Goal: Task Accomplishment & Management: Use online tool/utility

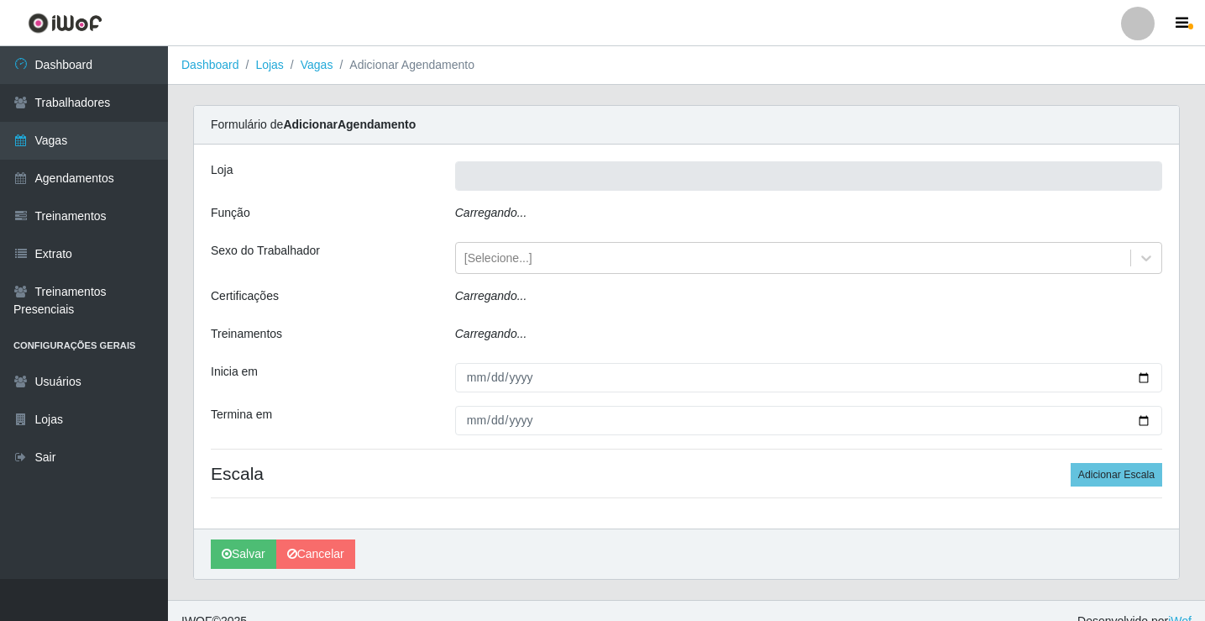
type input "Rede Econômico - Prata"
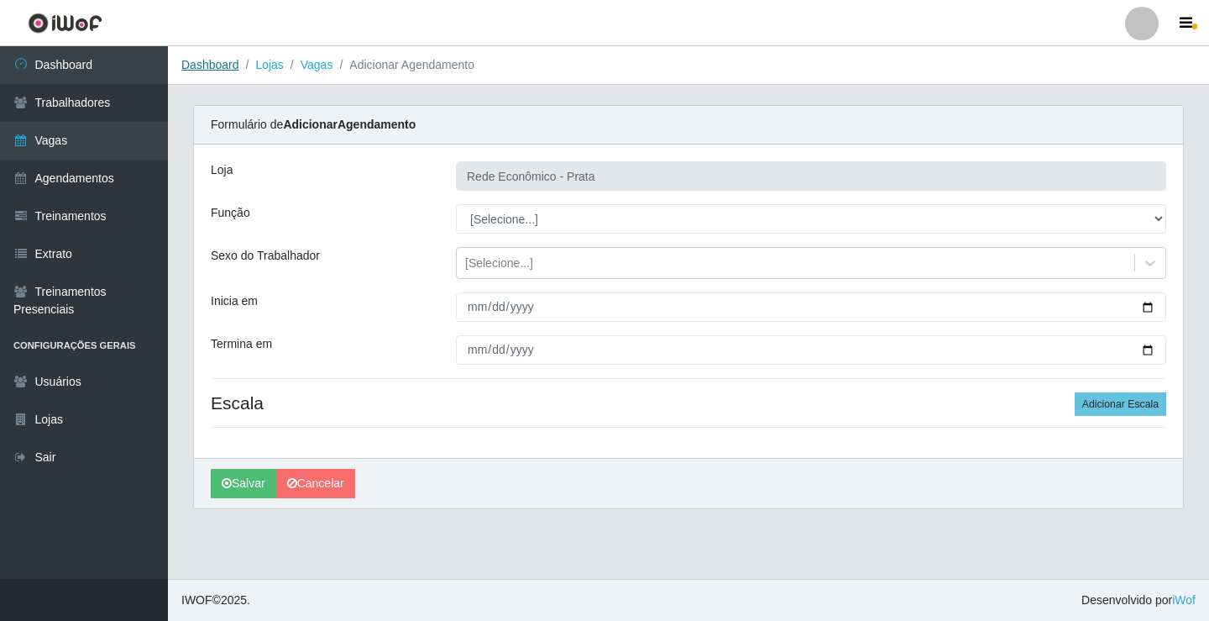
click at [217, 62] on link "Dashboard" at bounding box center [210, 64] width 58 height 13
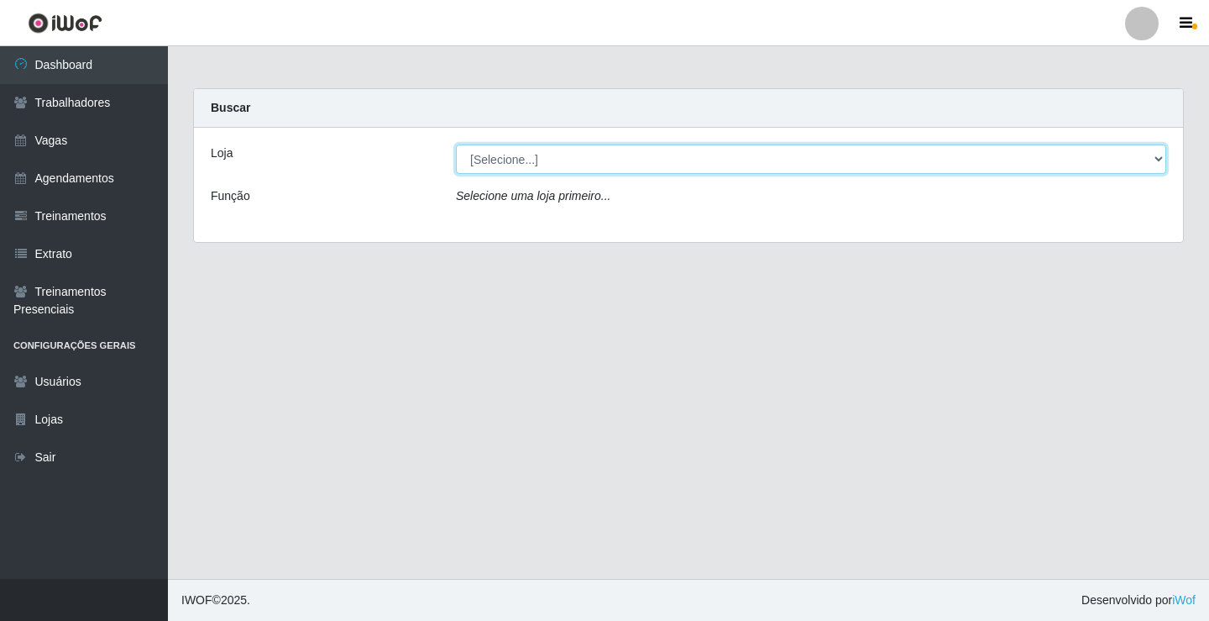
click at [506, 160] on select "[Selecione...] Rede Econômico - Prata" at bounding box center [811, 158] width 711 height 29
select select "192"
click at [456, 144] on select "[Selecione...] Rede Econômico - Prata" at bounding box center [811, 158] width 711 height 29
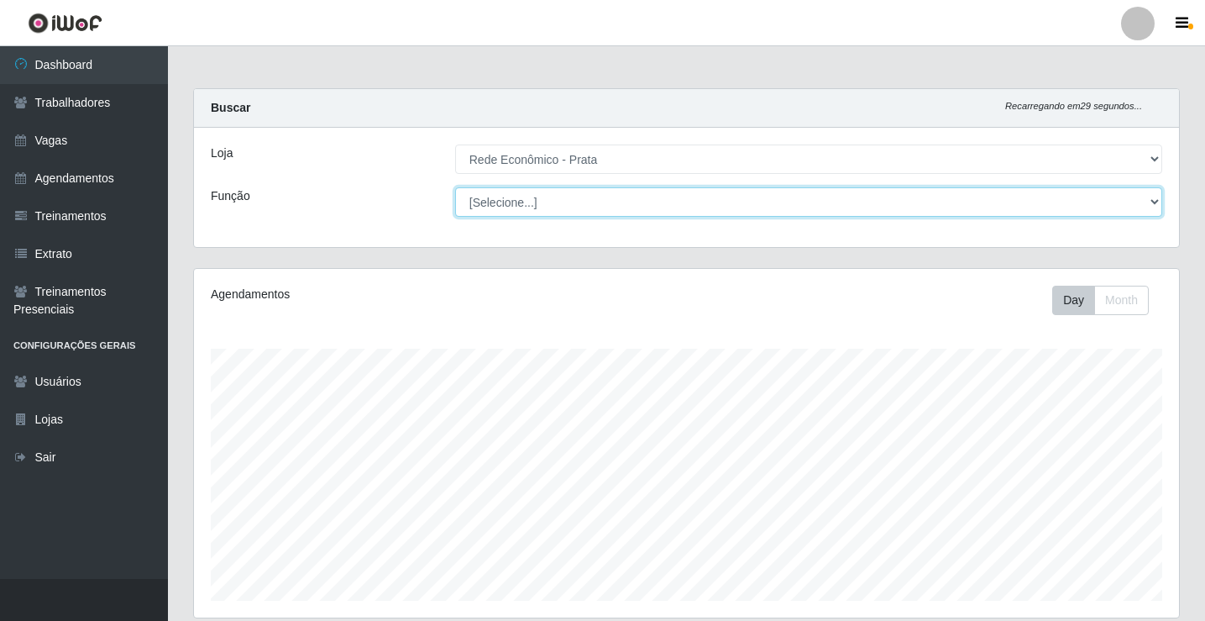
scroll to position [349, 985]
click at [494, 208] on select "[Selecione...] ASG ASG + ASG ++ Embalador Embalador + Embalador ++ Operador de …" at bounding box center [808, 201] width 707 height 29
select select "1"
click at [455, 187] on select "[Selecione...] ASG ASG + ASG ++ Embalador Embalador + Embalador ++ Operador de …" at bounding box center [808, 201] width 707 height 29
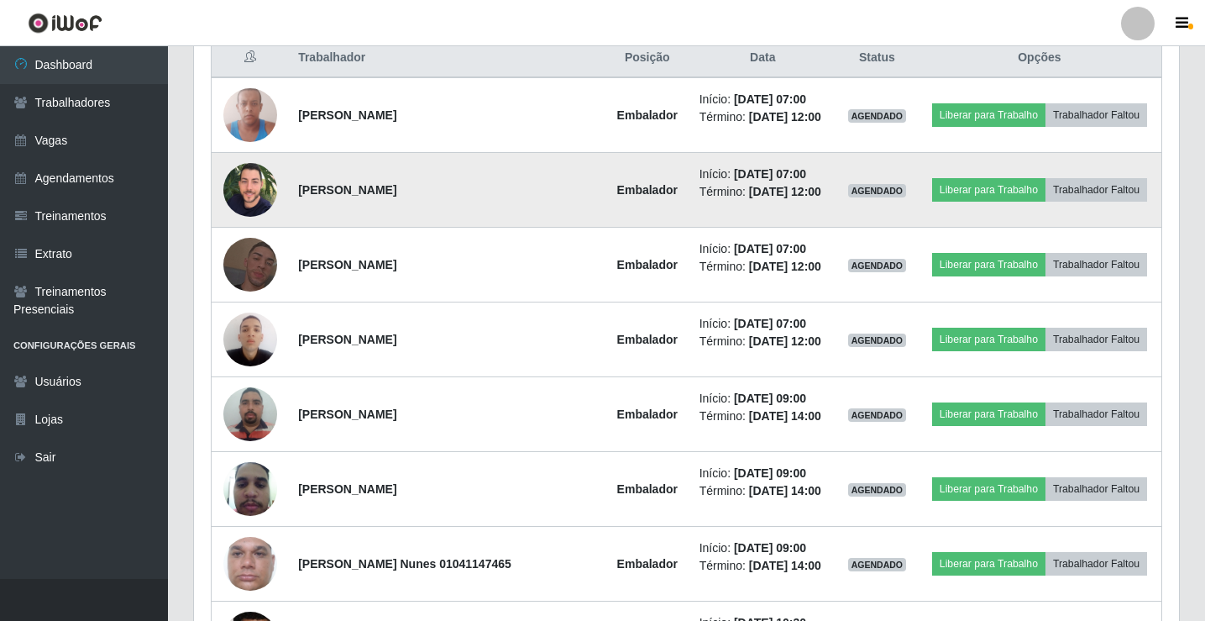
scroll to position [672, 0]
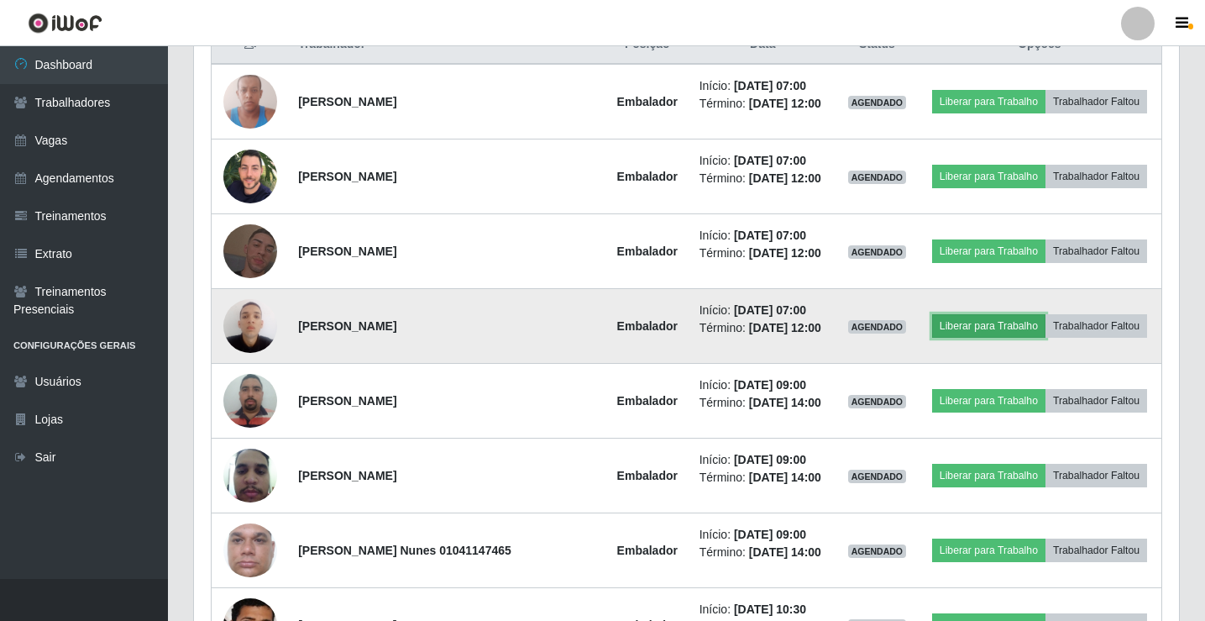
click at [1036, 338] on button "Liberar para Trabalho" at bounding box center [988, 326] width 113 height 24
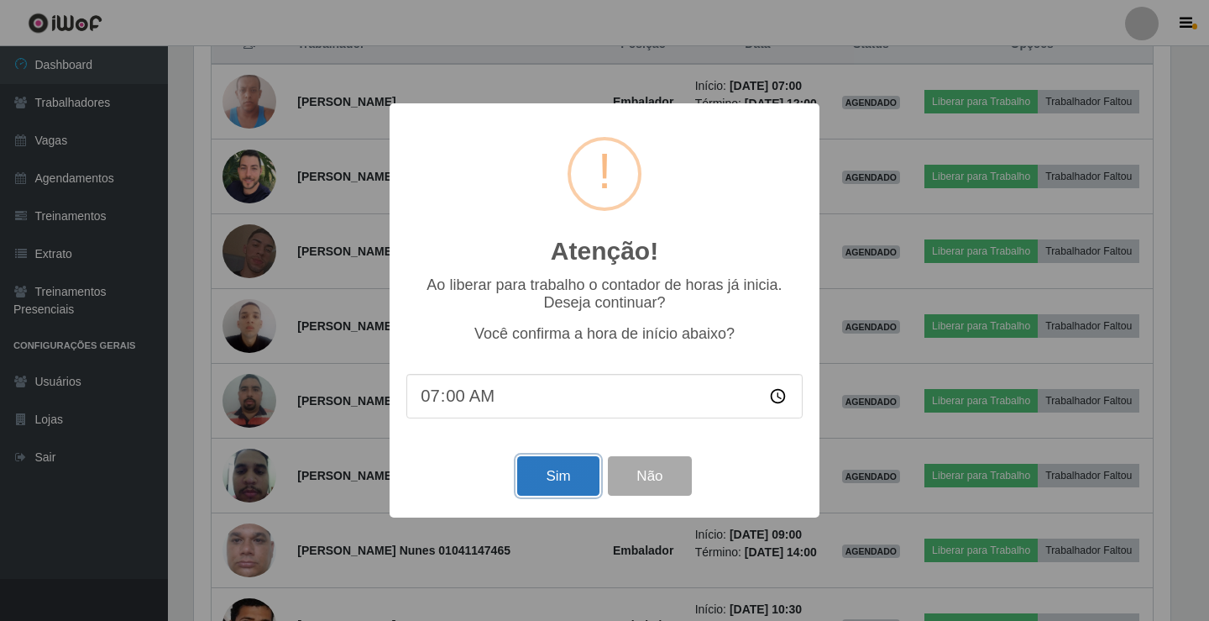
click at [545, 490] on button "Sim" at bounding box center [557, 475] width 81 height 39
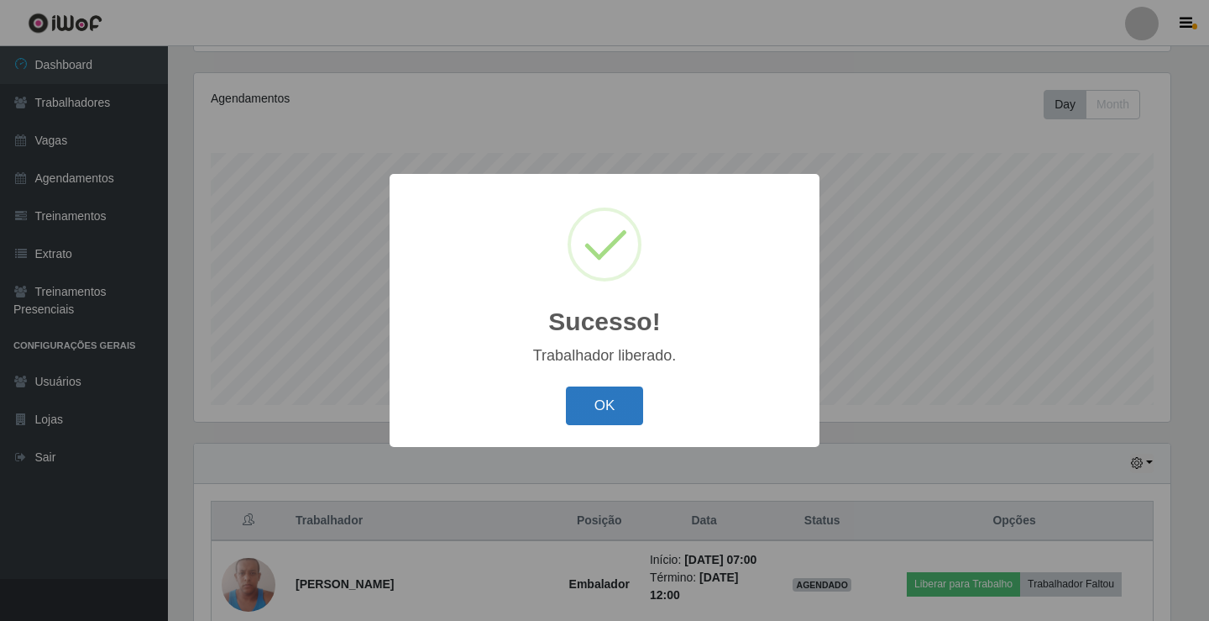
click at [622, 411] on button "OK" at bounding box center [605, 405] width 78 height 39
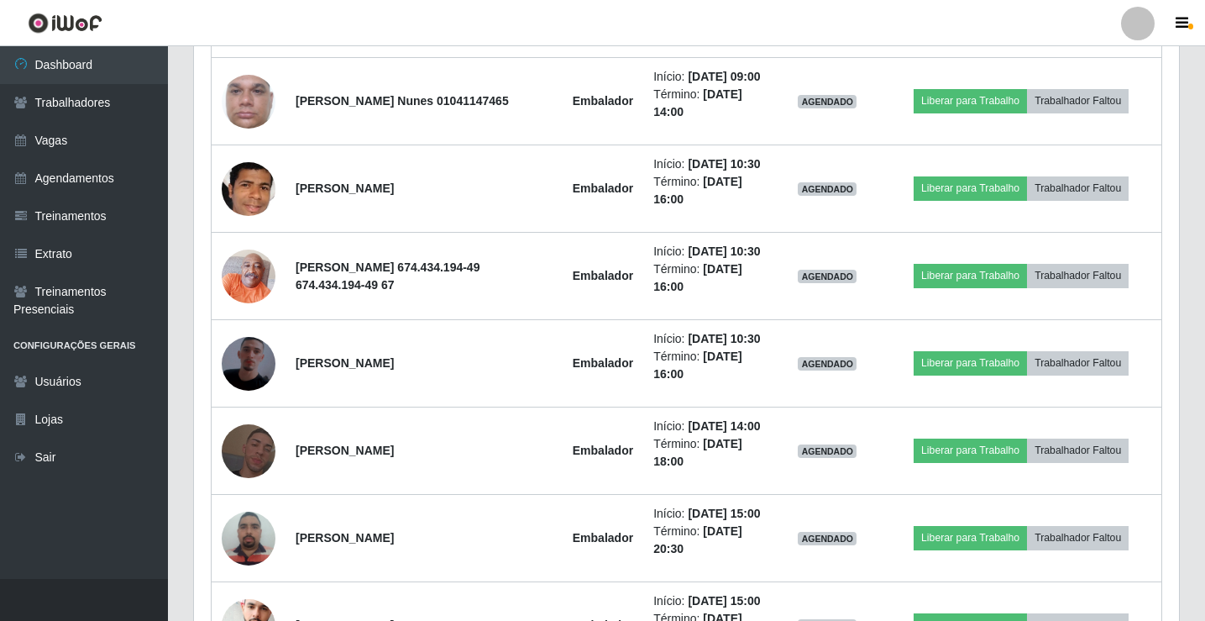
scroll to position [1204, 0]
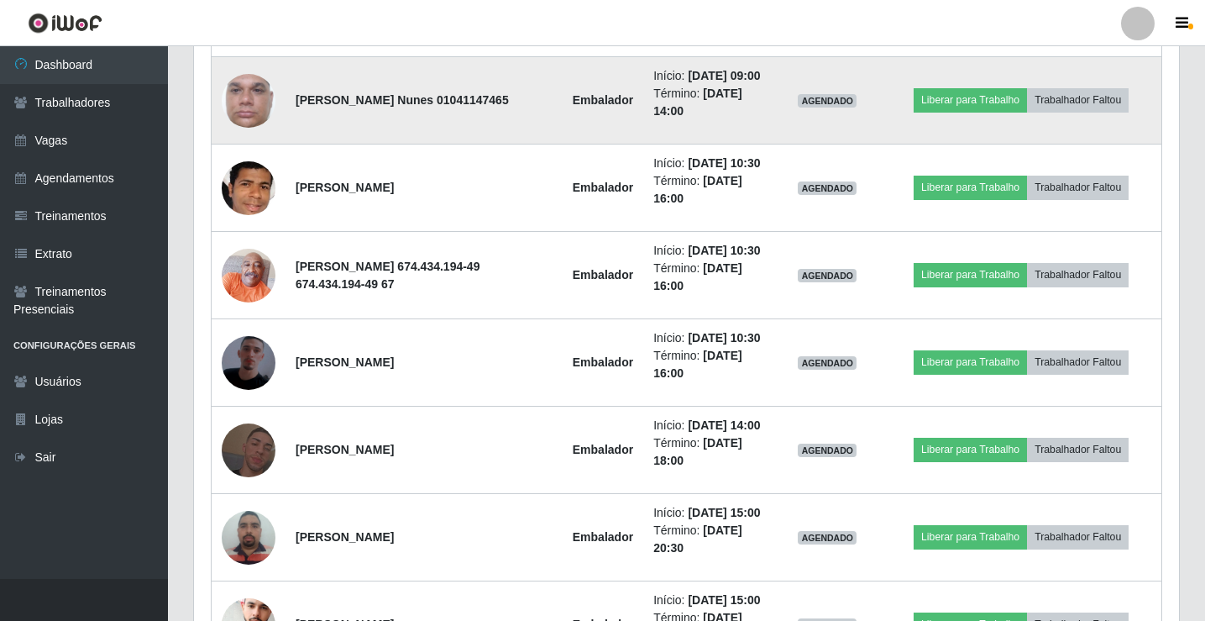
click at [249, 149] on img at bounding box center [249, 101] width 54 height 96
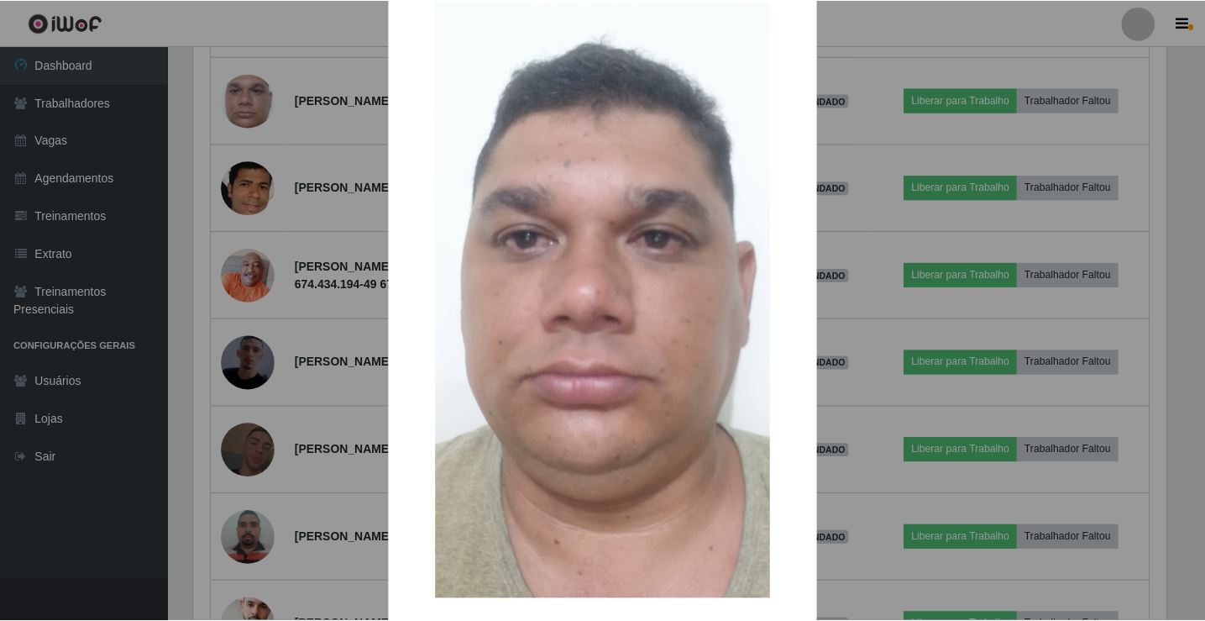
scroll to position [123, 0]
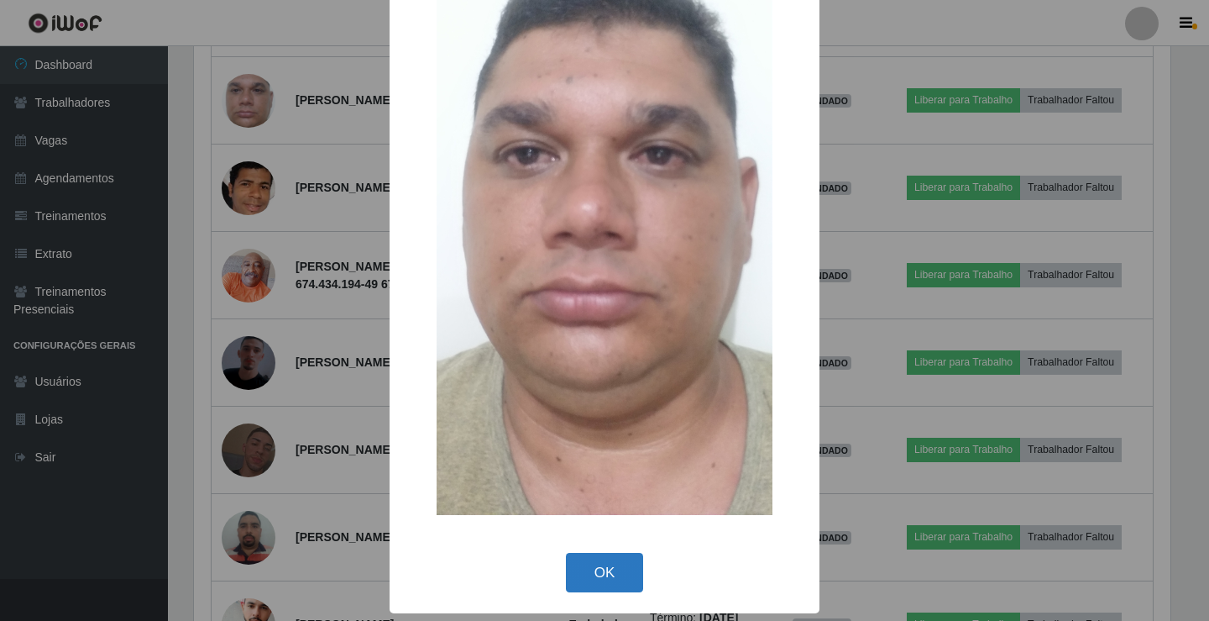
click at [602, 571] on button "OK" at bounding box center [605, 572] width 78 height 39
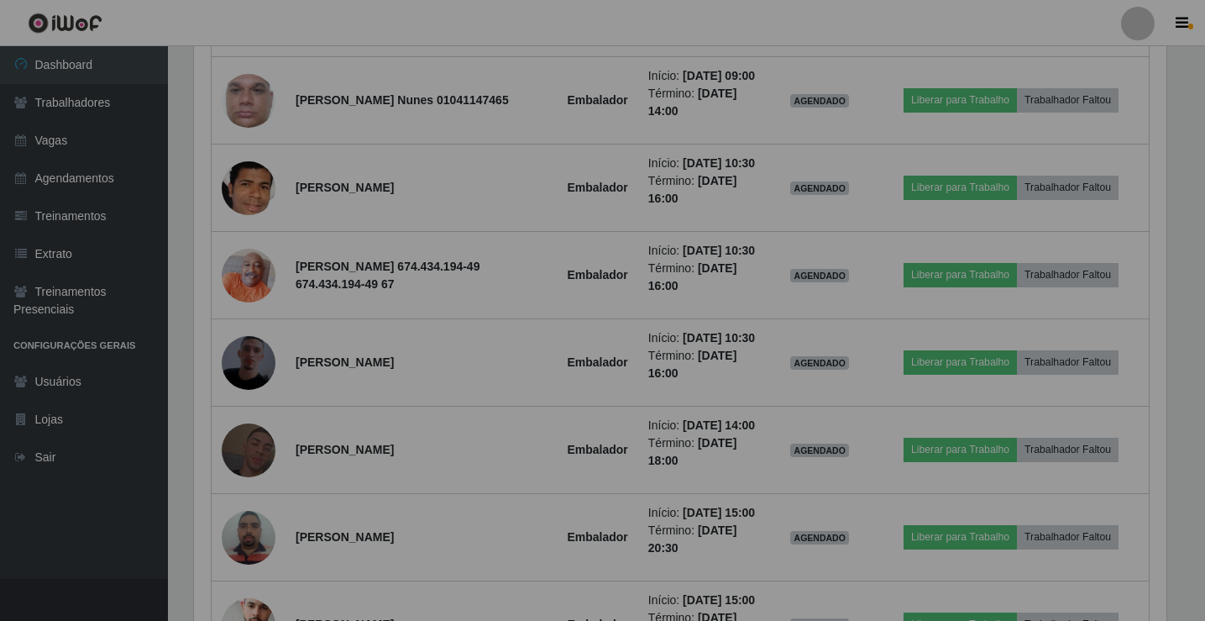
scroll to position [349, 985]
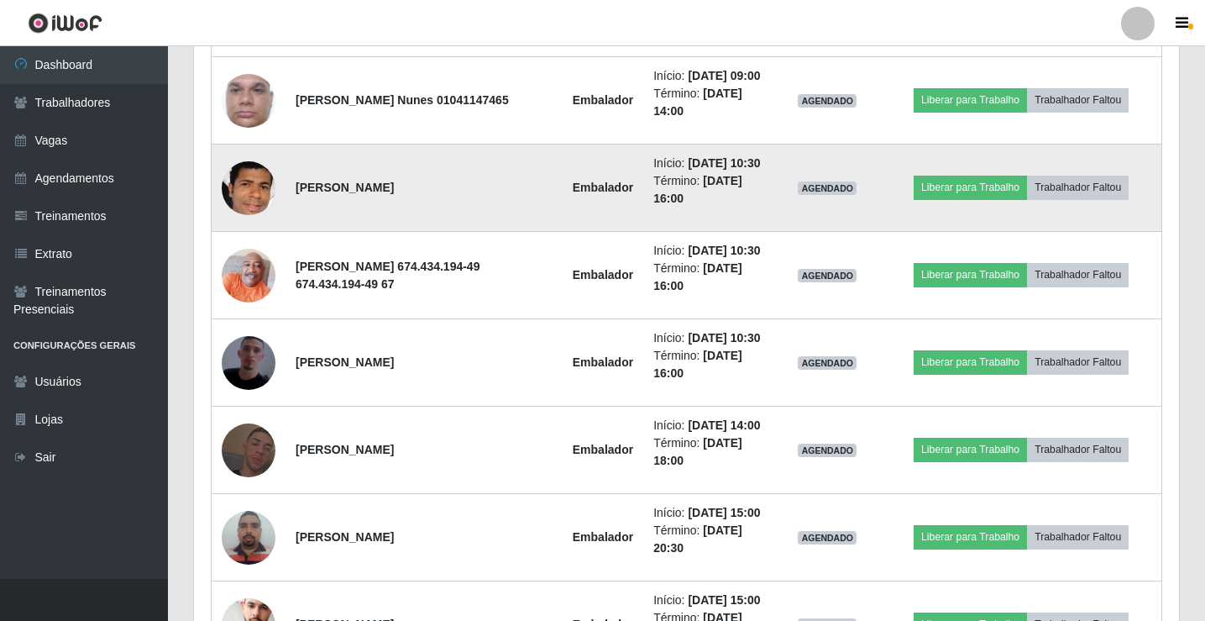
click at [250, 226] on img at bounding box center [249, 187] width 54 height 76
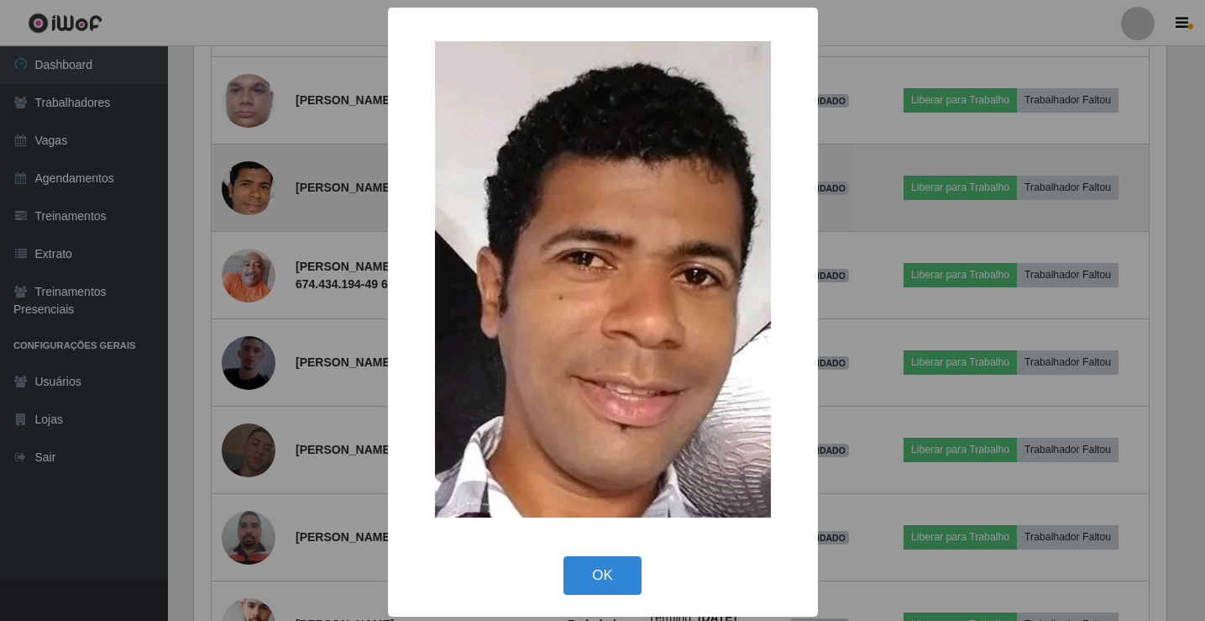
scroll to position [349, 977]
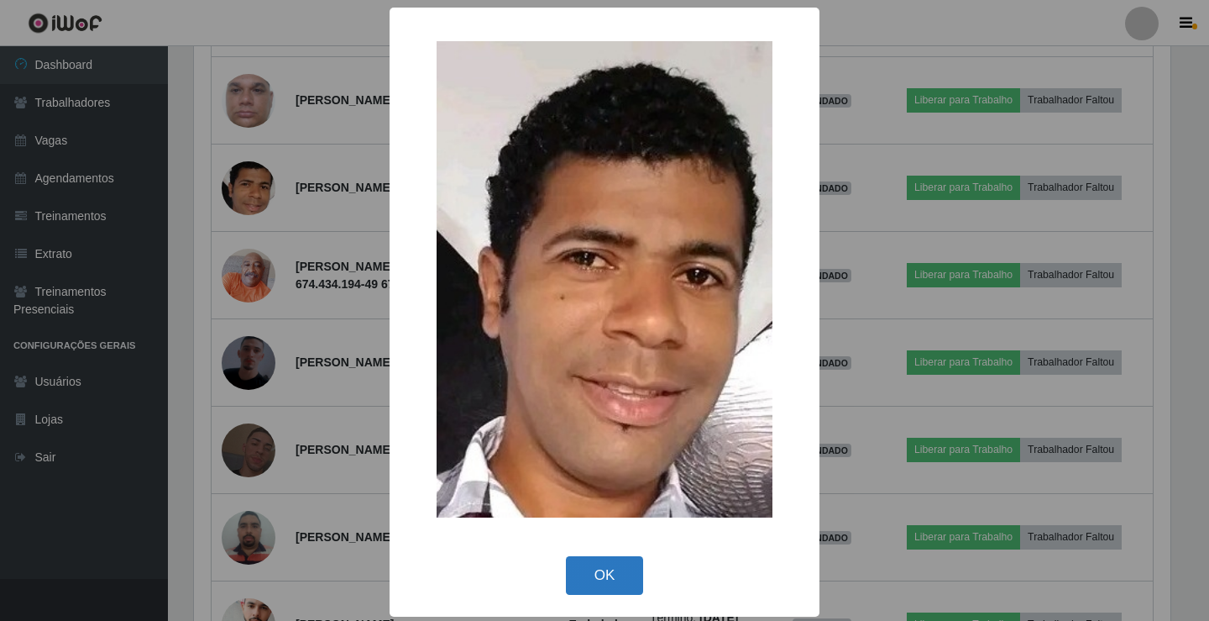
click at [607, 593] on button "OK" at bounding box center [605, 575] width 78 height 39
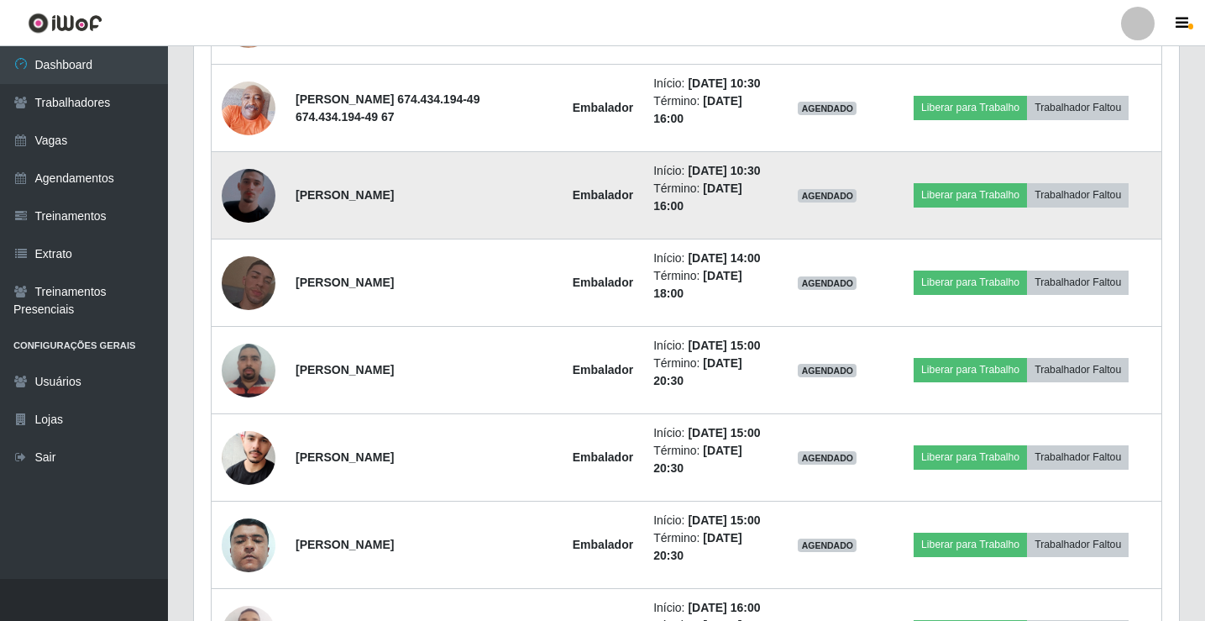
scroll to position [1372, 0]
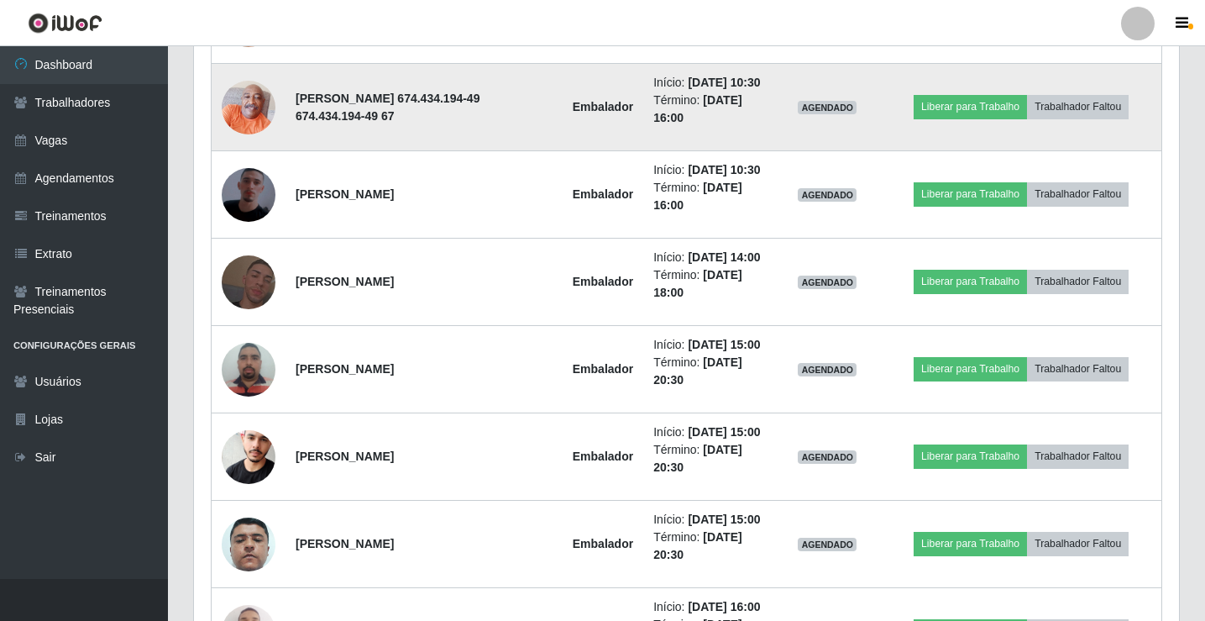
click at [242, 143] on img at bounding box center [249, 106] width 54 height 71
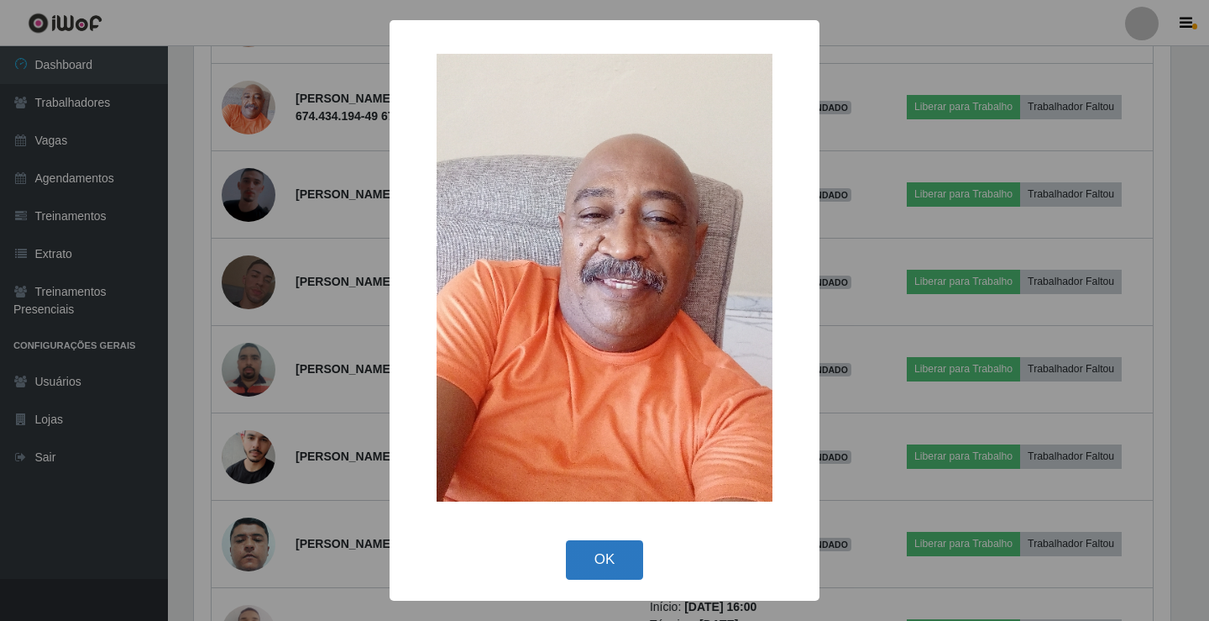
click at [638, 578] on button "OK" at bounding box center [605, 559] width 78 height 39
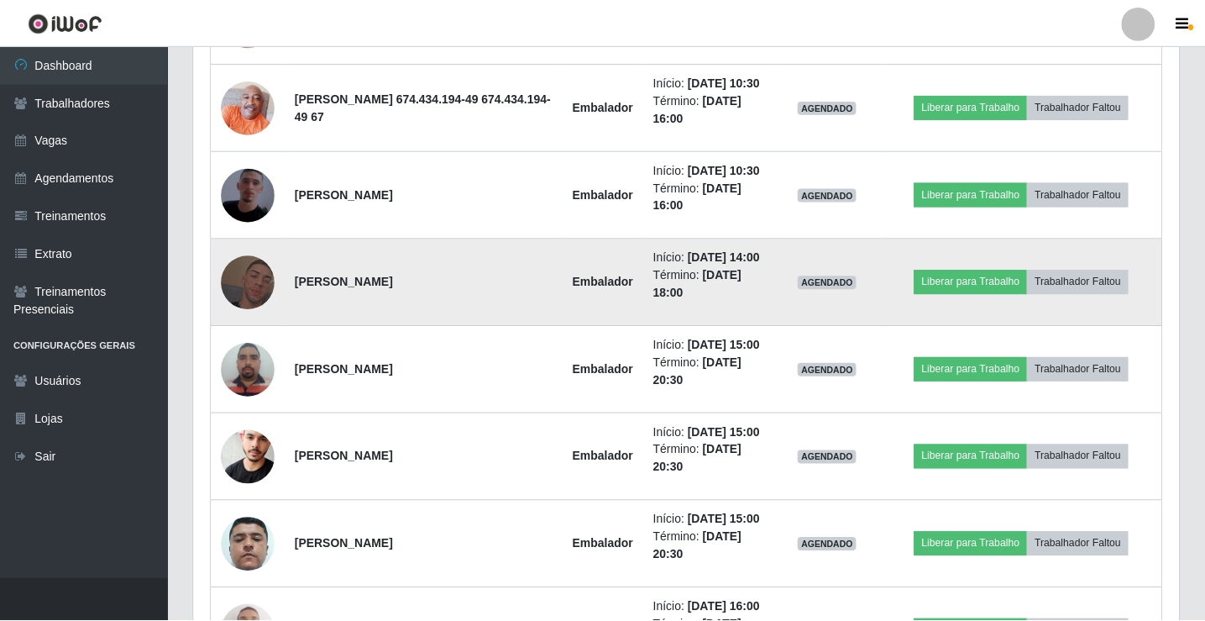
scroll to position [0, 0]
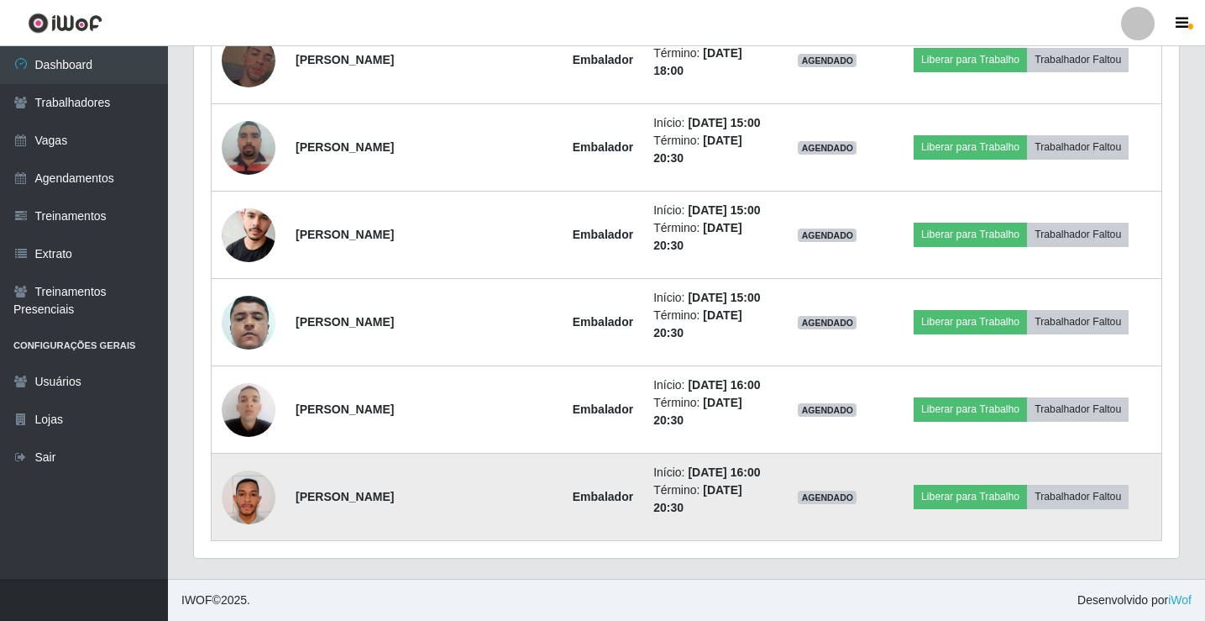
click at [245, 494] on img at bounding box center [249, 497] width 54 height 96
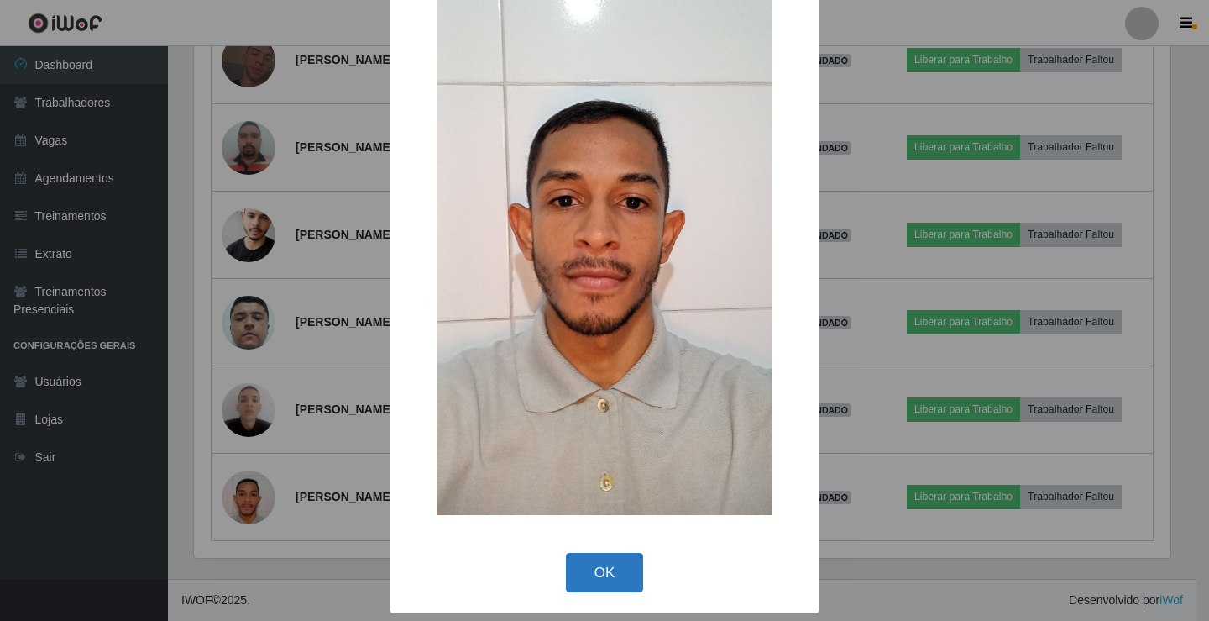
click at [613, 576] on button "OK" at bounding box center [605, 572] width 78 height 39
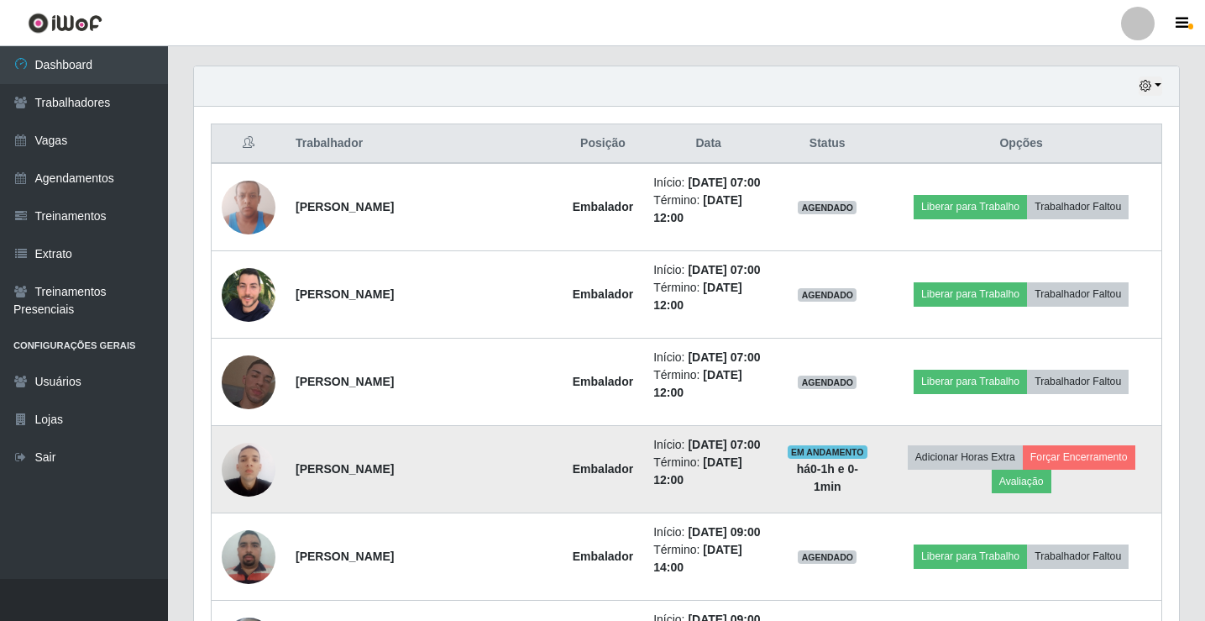
scroll to position [532, 0]
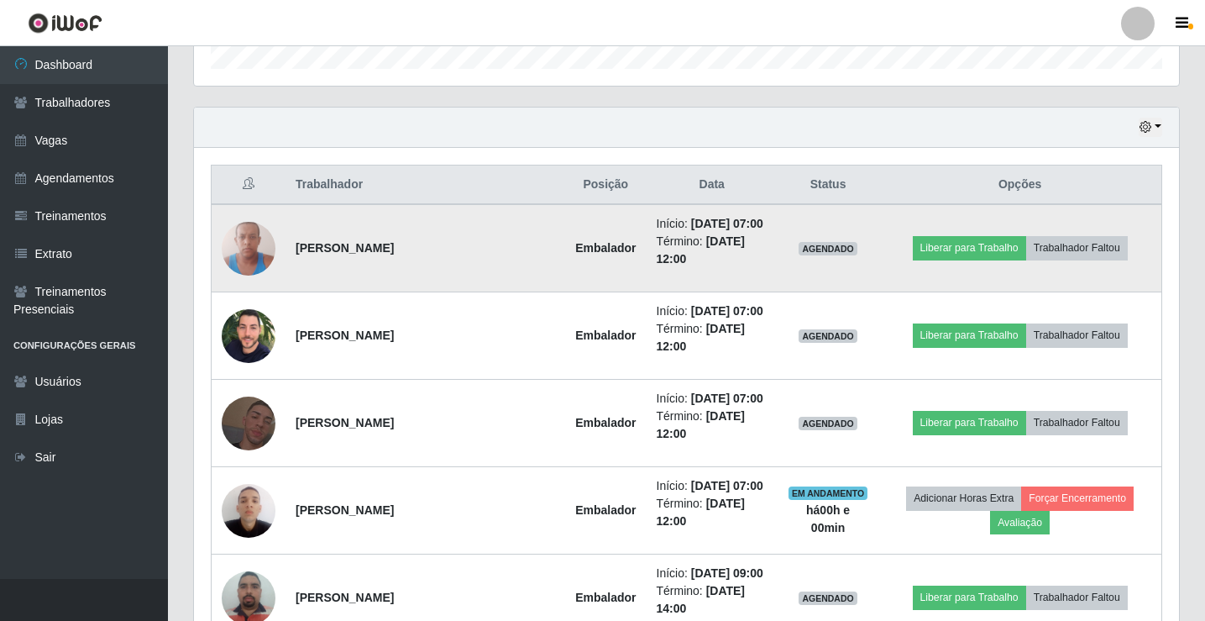
click at [242, 256] on img at bounding box center [249, 247] width 54 height 71
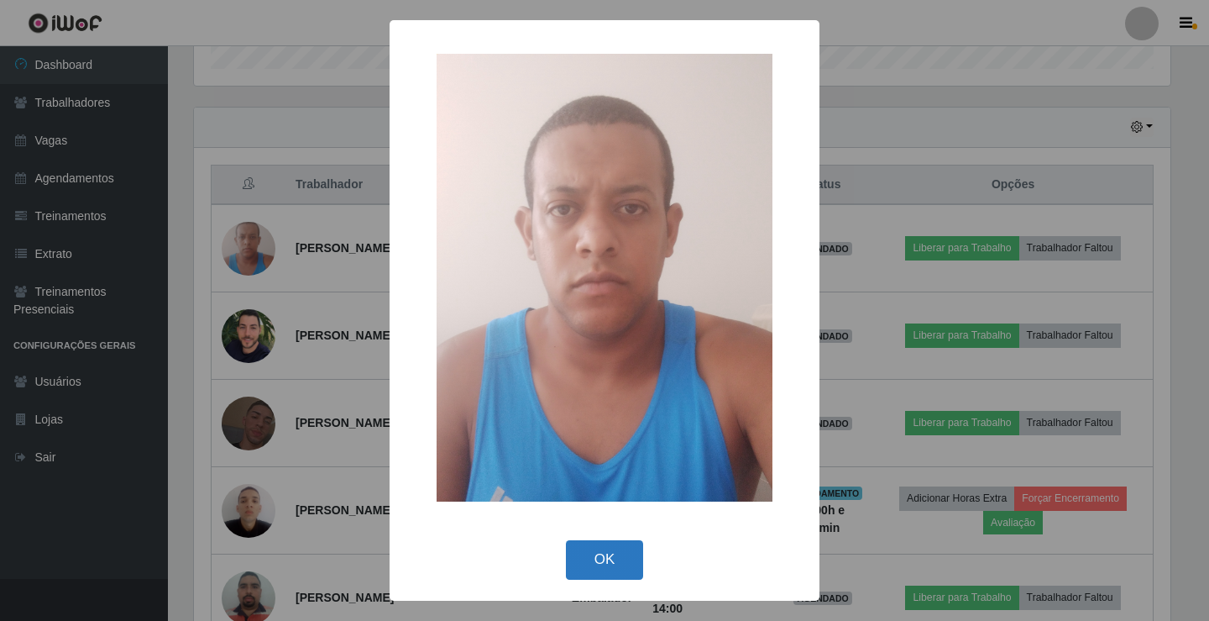
click at [600, 557] on button "OK" at bounding box center [605, 559] width 78 height 39
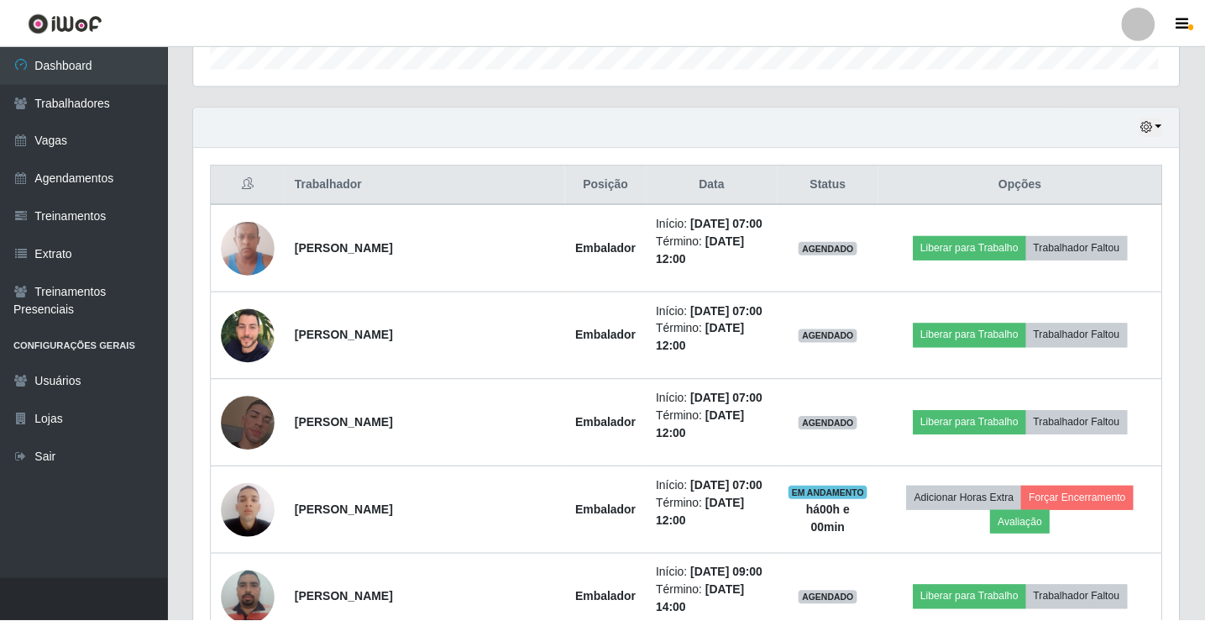
scroll to position [839539, 838902]
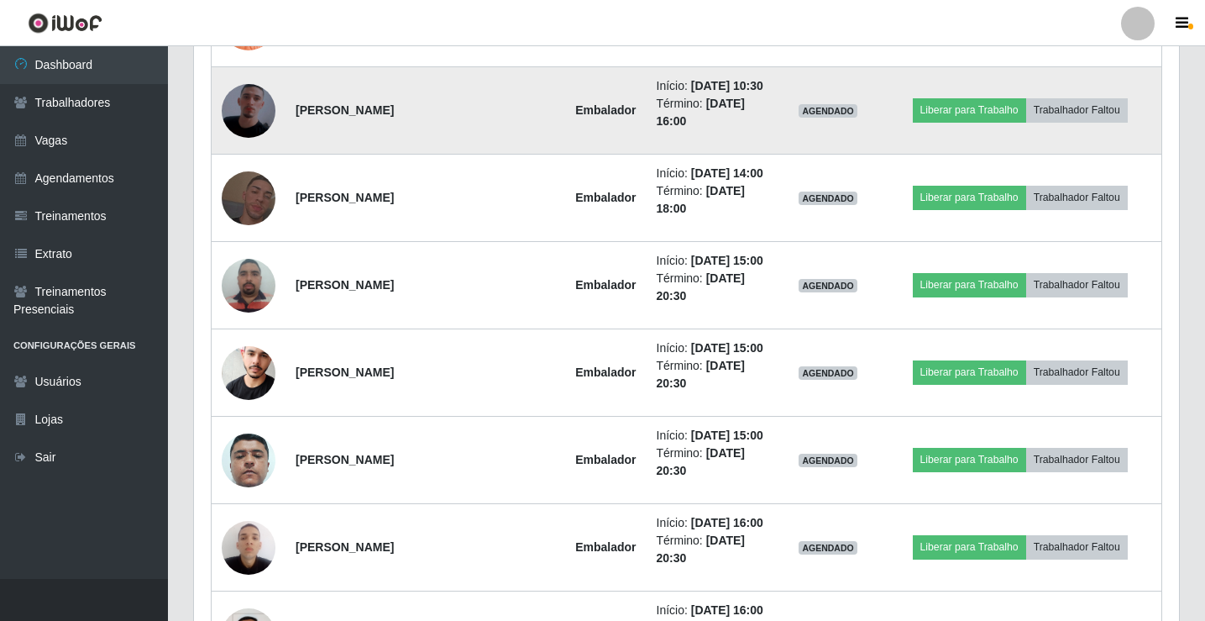
click at [254, 159] on img at bounding box center [249, 111] width 54 height 96
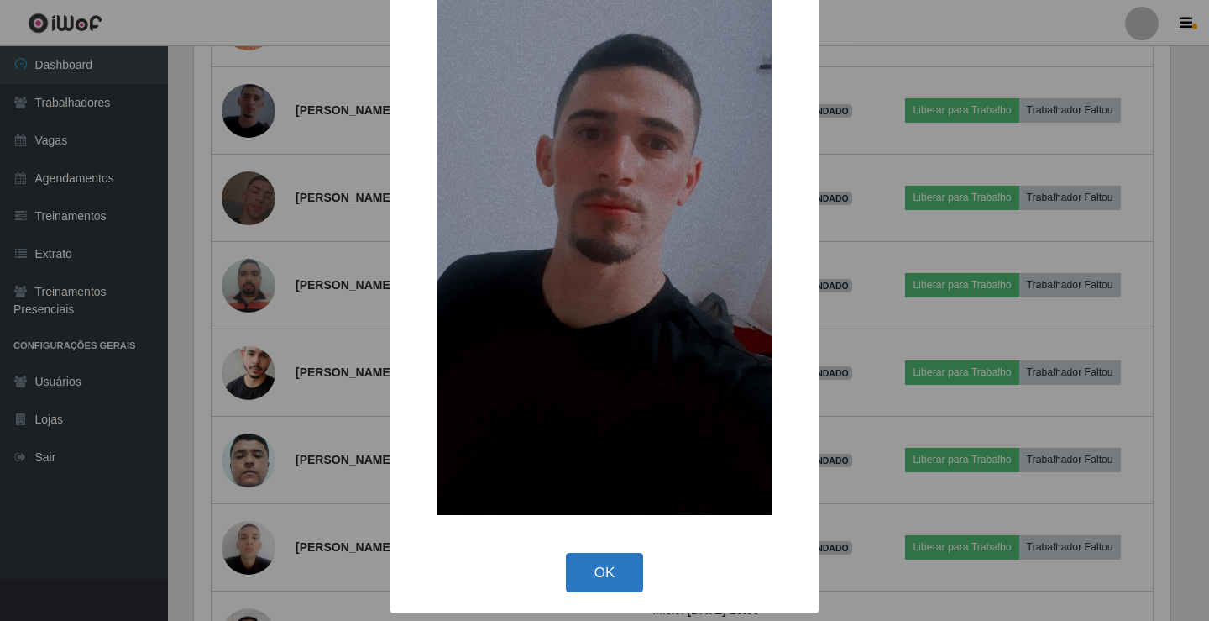
click at [614, 592] on button "OK" at bounding box center [605, 572] width 78 height 39
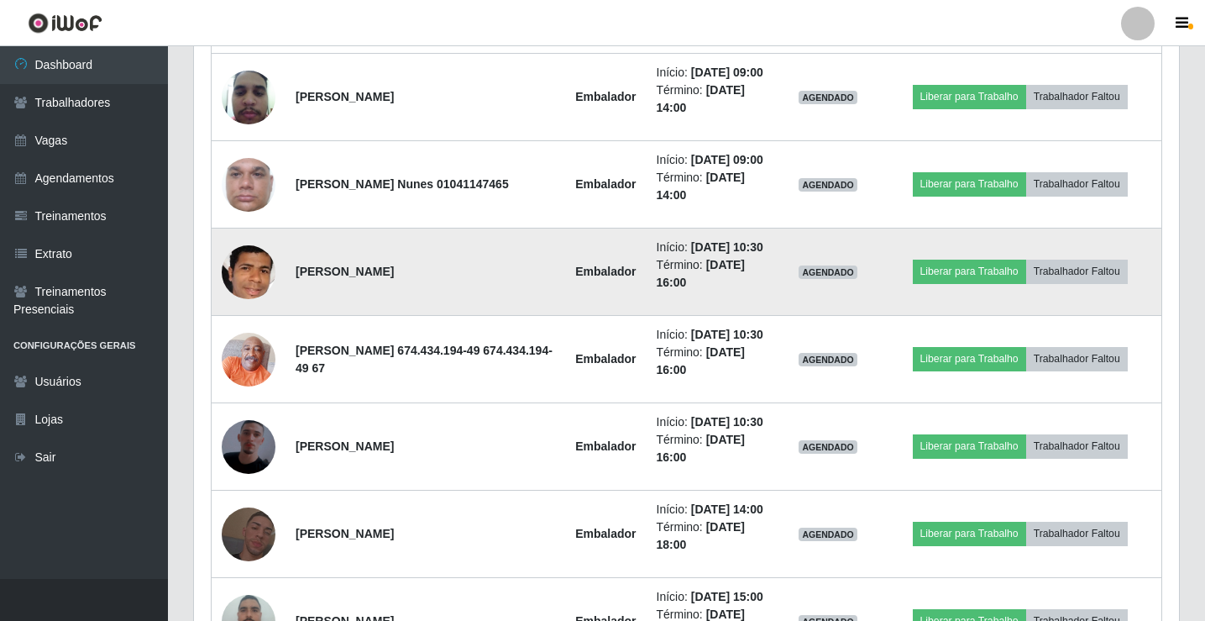
click at [247, 310] on img at bounding box center [249, 271] width 54 height 76
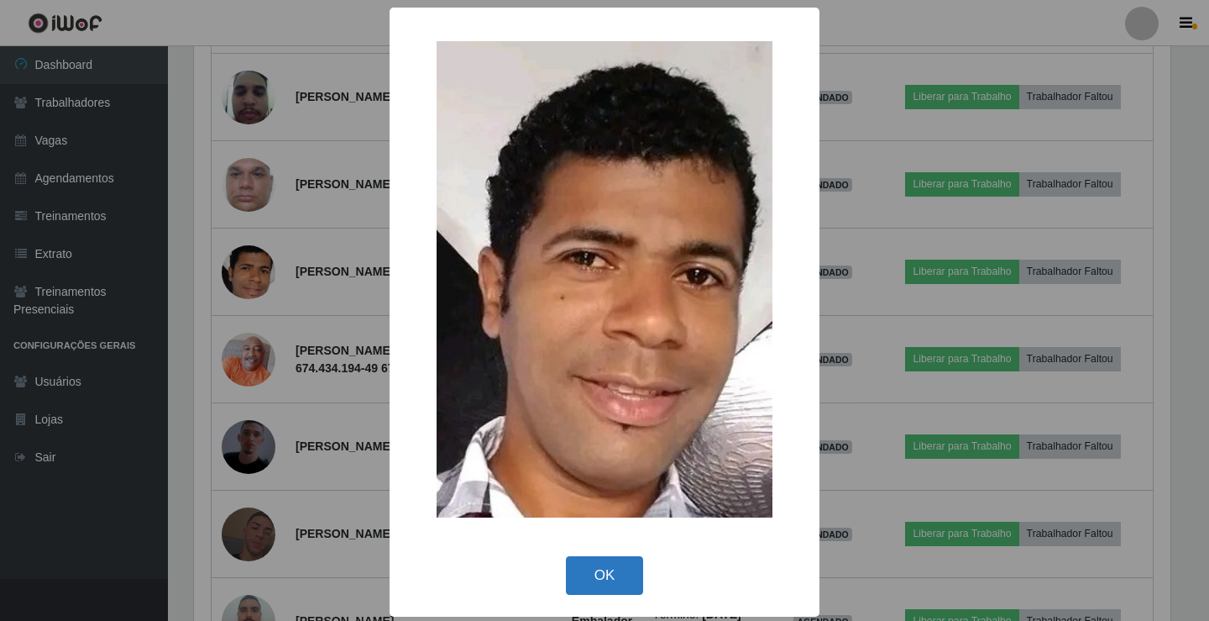
click at [598, 577] on button "OK" at bounding box center [605, 575] width 78 height 39
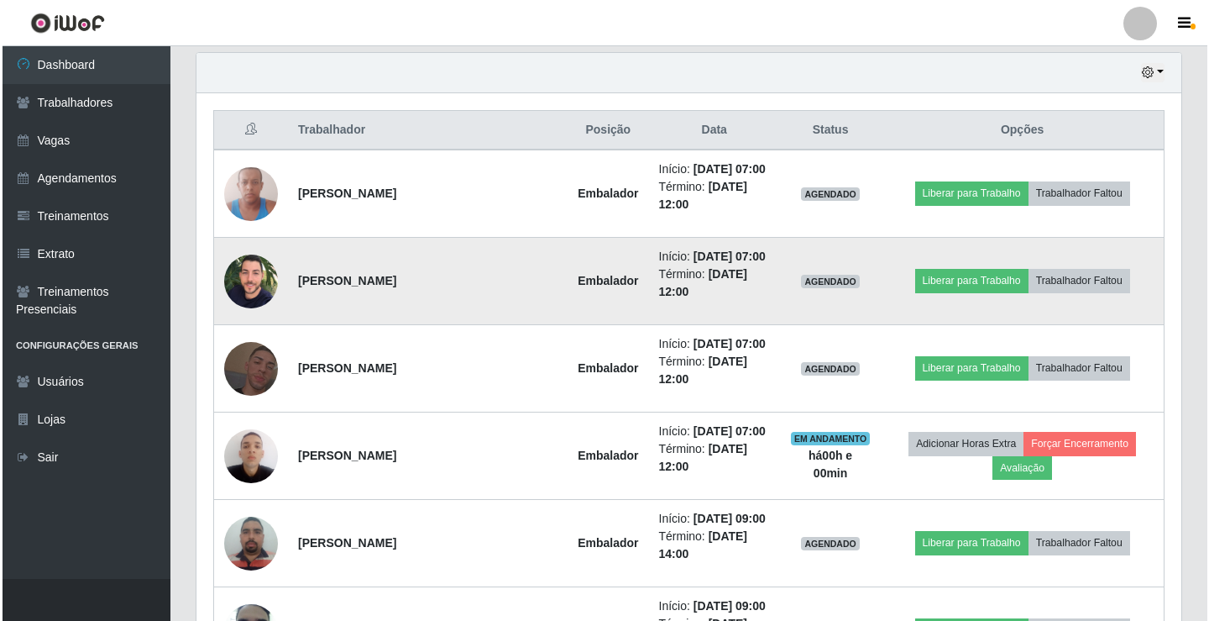
scroll to position [616, 0]
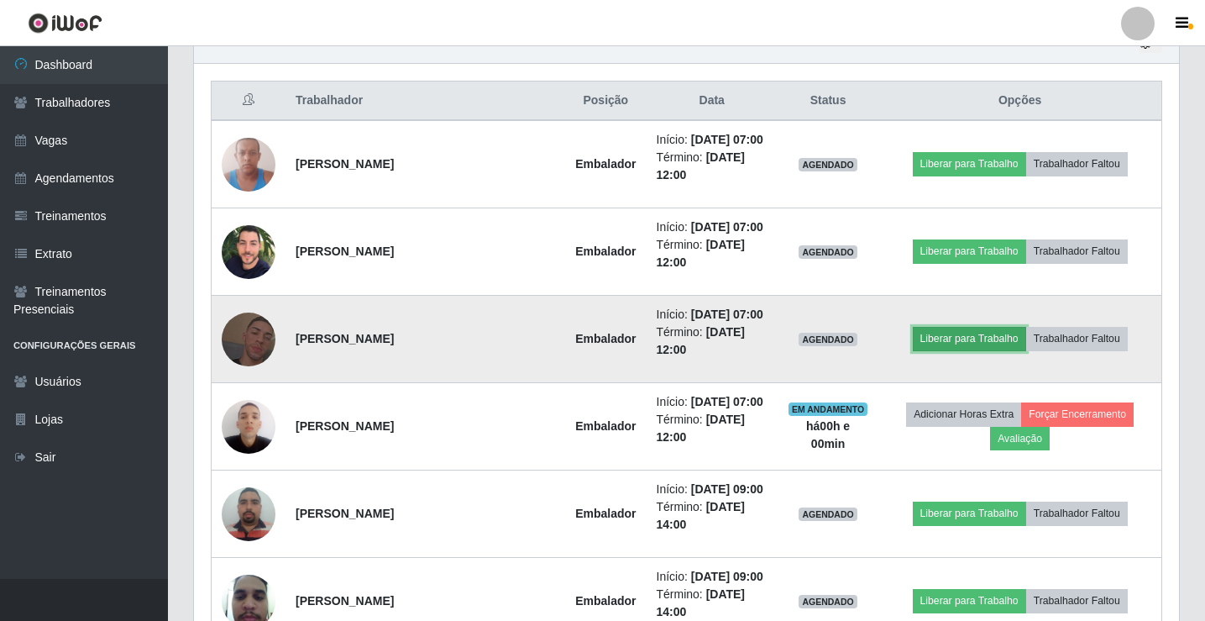
click at [972, 350] on button "Liberar para Trabalho" at bounding box center [969, 339] width 113 height 24
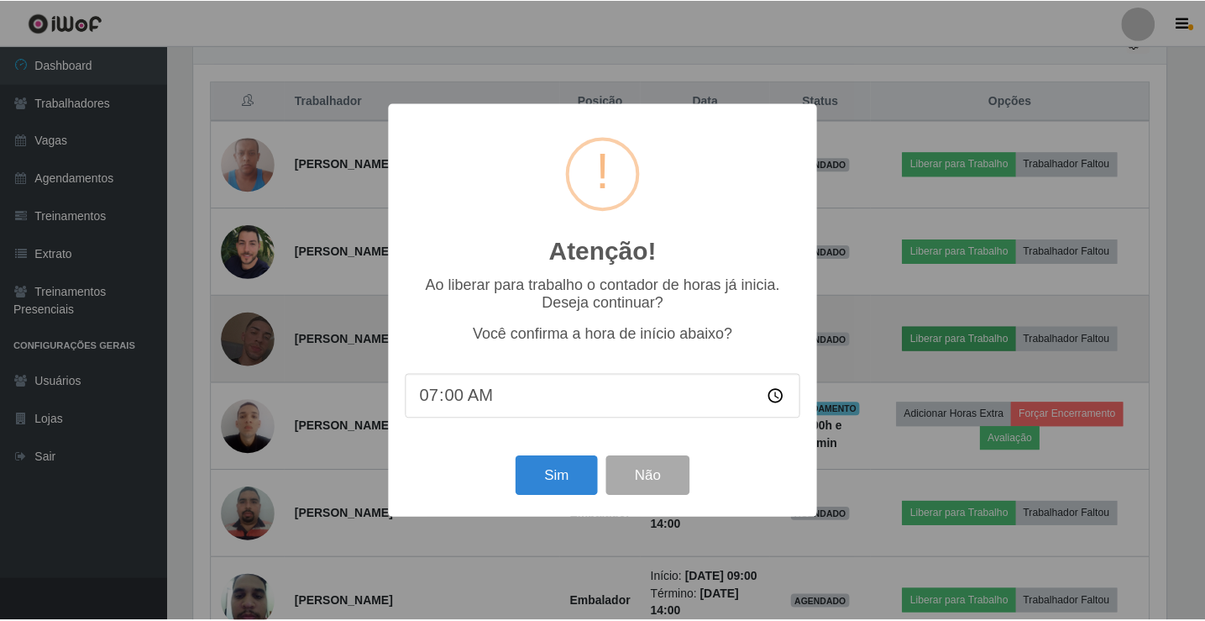
scroll to position [349, 977]
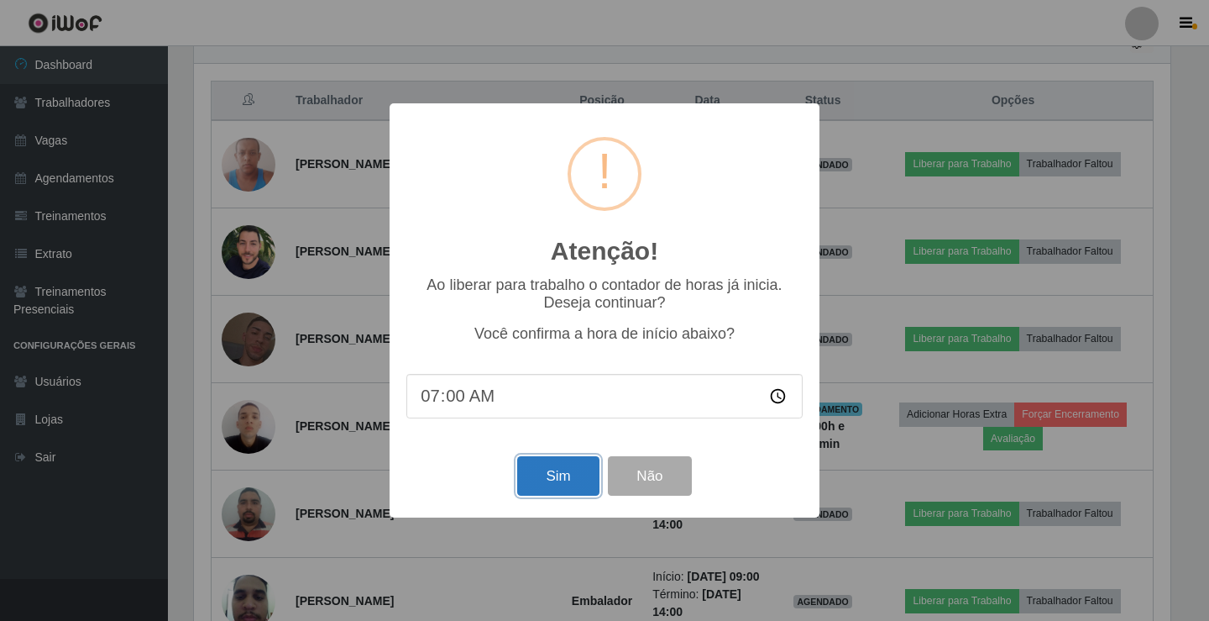
click at [570, 483] on button "Sim" at bounding box center [557, 475] width 81 height 39
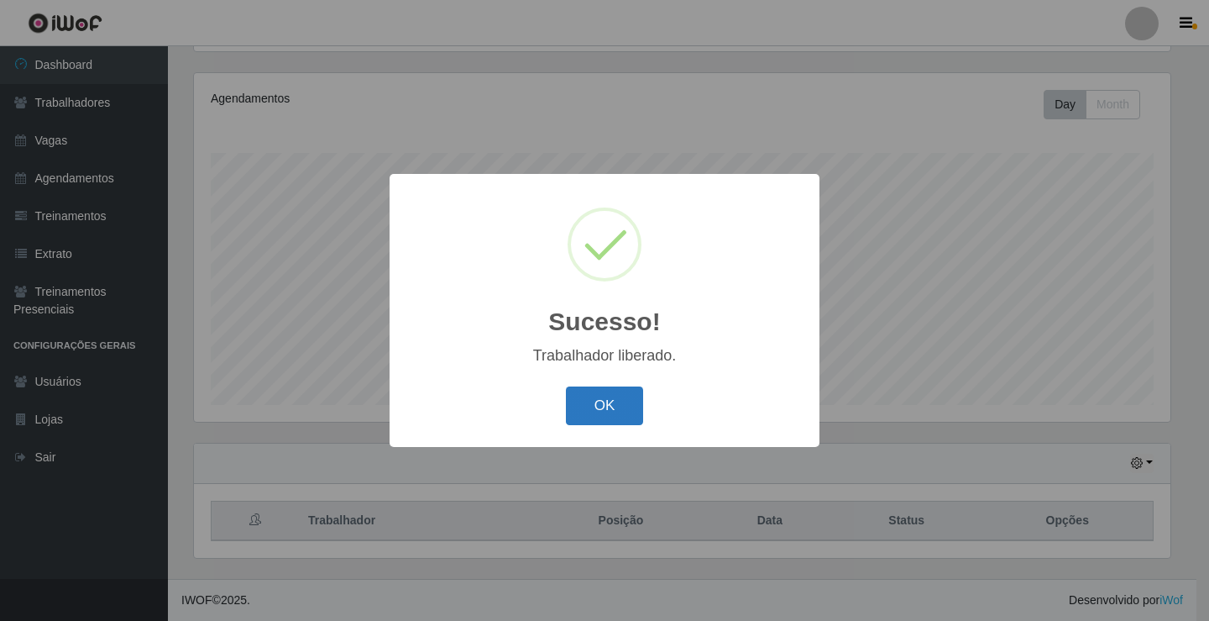
click at [626, 398] on button "OK" at bounding box center [605, 405] width 78 height 39
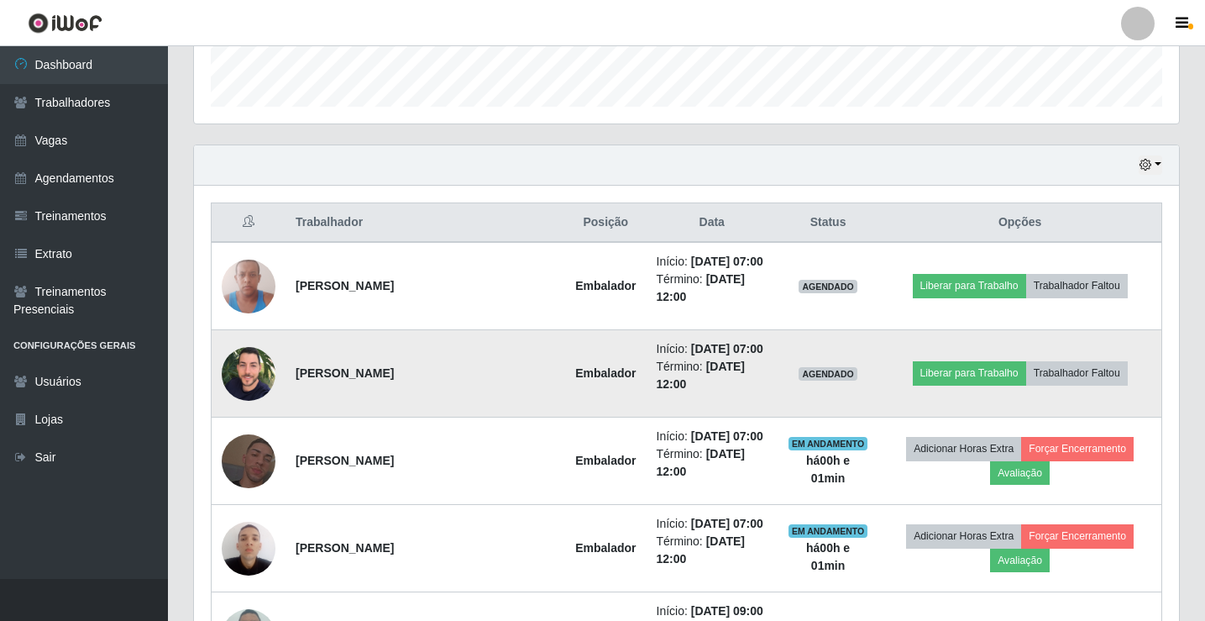
scroll to position [532, 0]
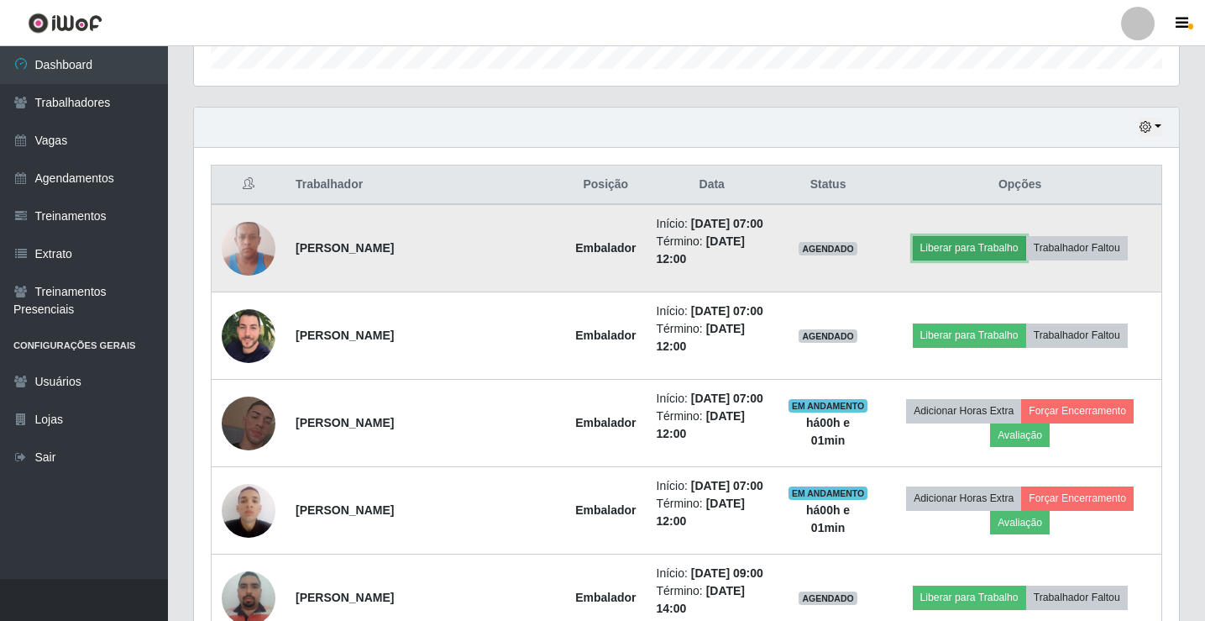
click at [990, 254] on button "Liberar para Trabalho" at bounding box center [969, 248] width 113 height 24
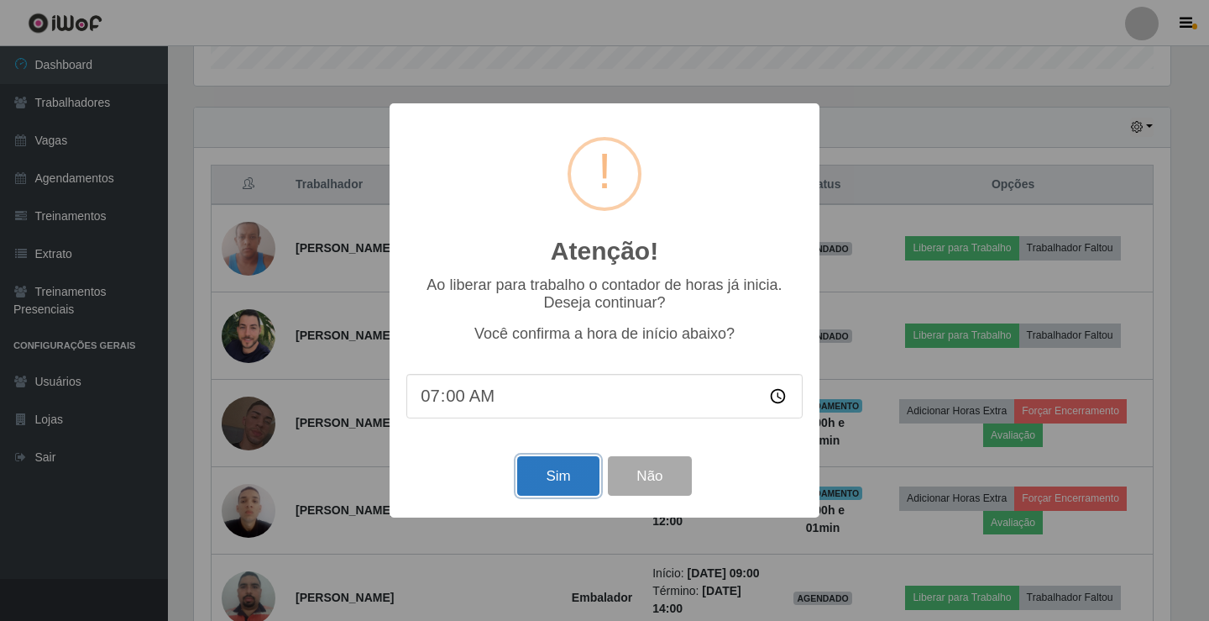
click at [553, 484] on button "Sim" at bounding box center [557, 475] width 81 height 39
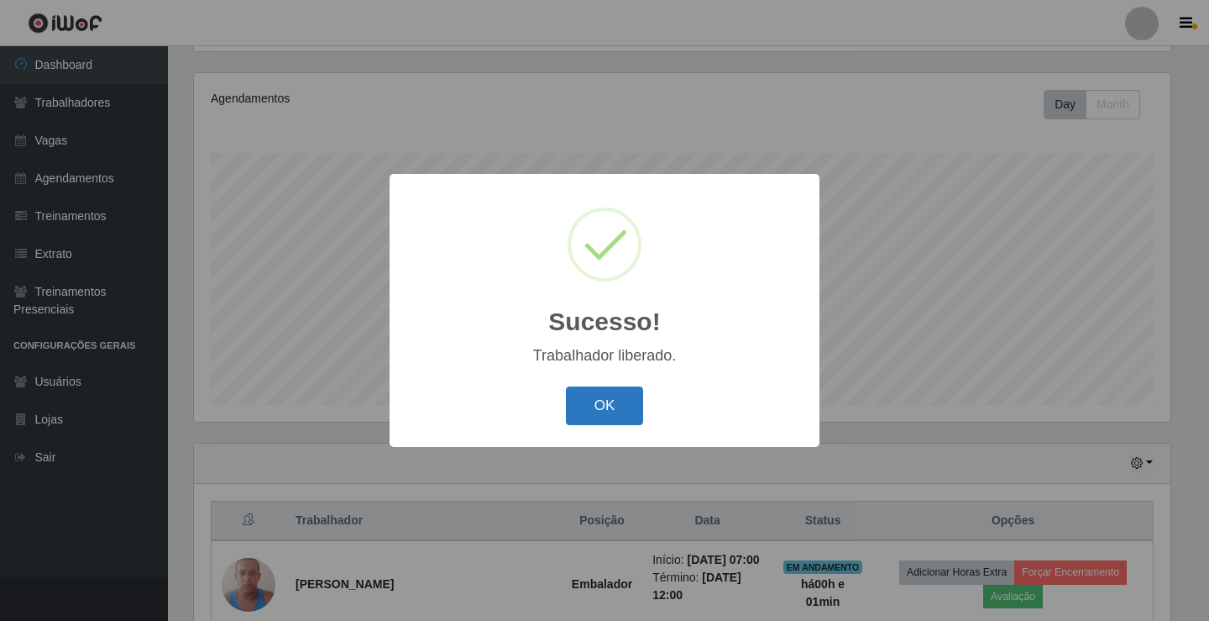
click at [603, 394] on button "OK" at bounding box center [605, 405] width 78 height 39
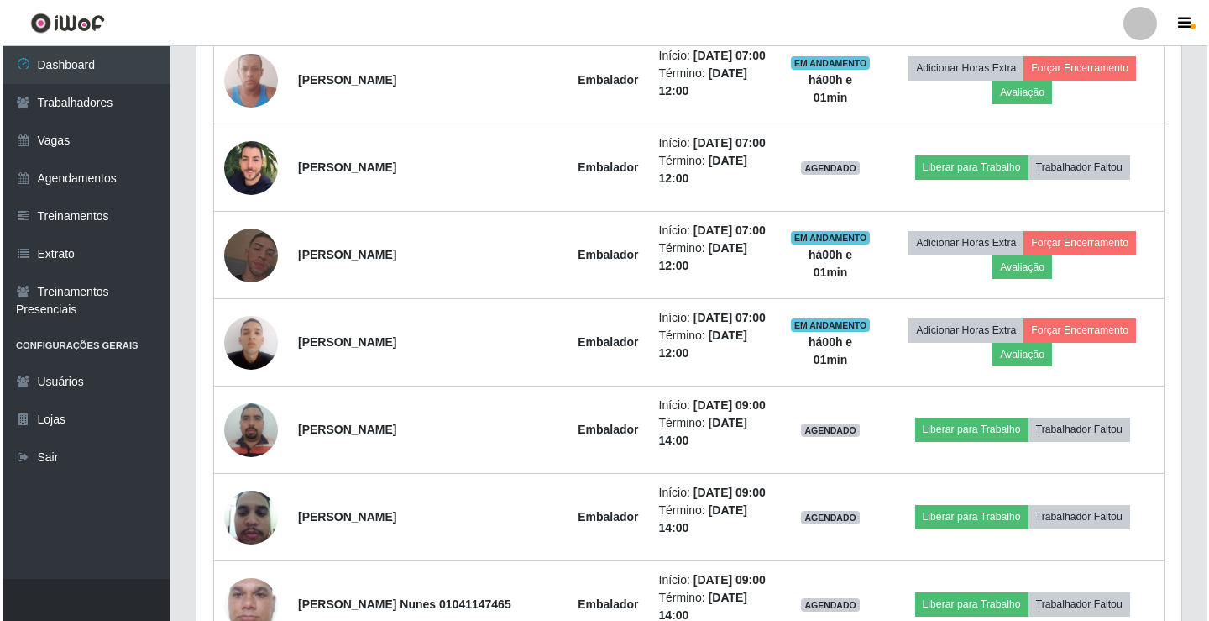
scroll to position [784, 0]
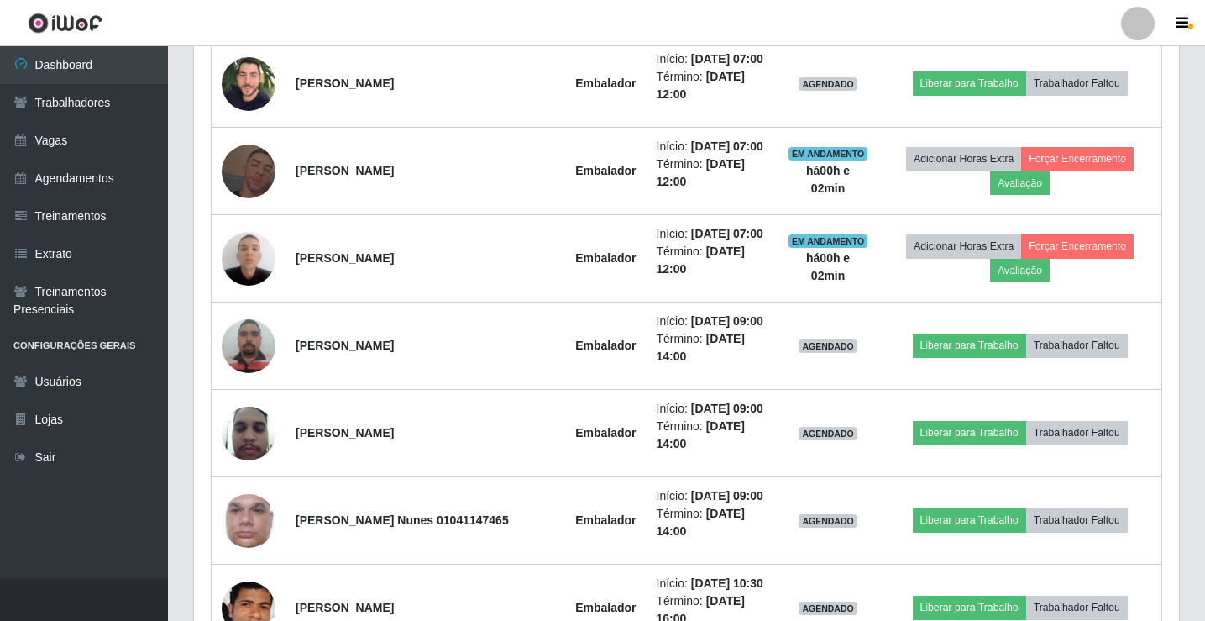
click at [1199, 503] on div "Carregando... Buscar Recarregando em 1 segundos... Loja [Selecione...] Rede Eco…" at bounding box center [686, 347] width 1037 height 2084
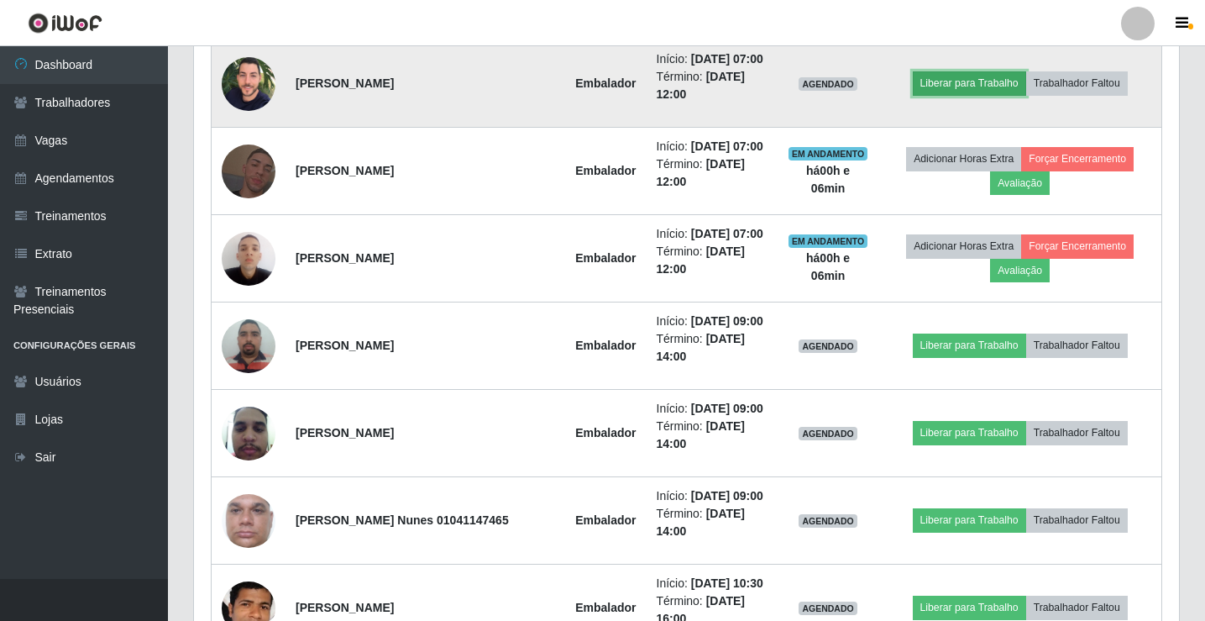
click at [989, 95] on button "Liberar para Trabalho" at bounding box center [969, 83] width 113 height 24
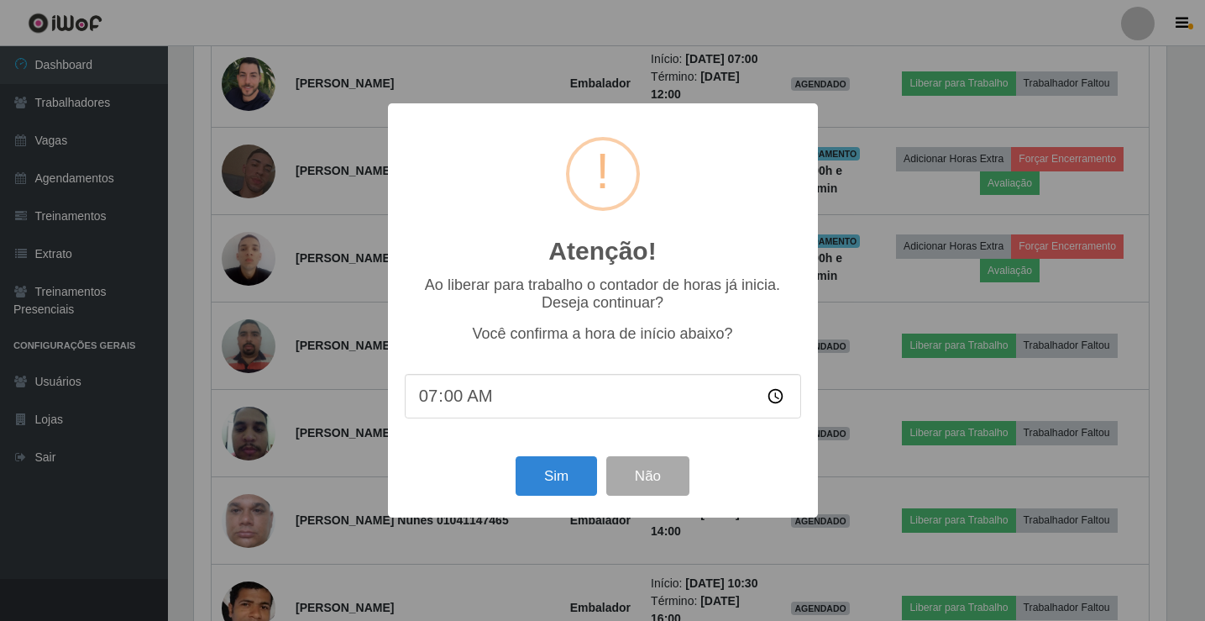
scroll to position [349, 977]
click at [562, 483] on button "Sim" at bounding box center [557, 475] width 81 height 39
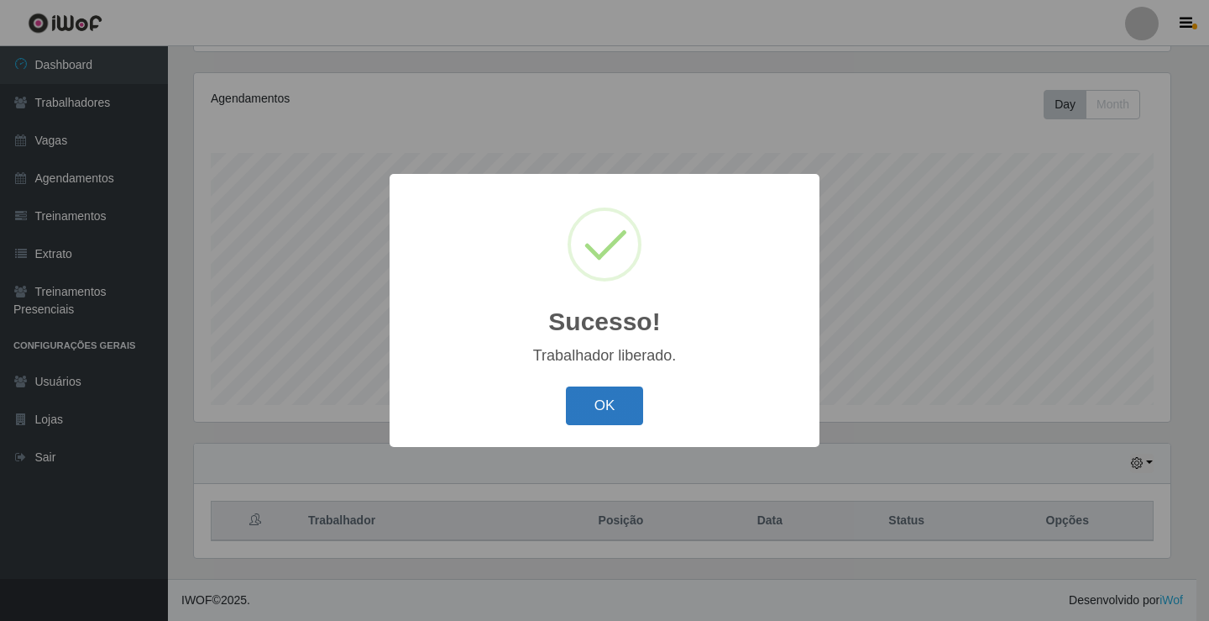
click at [601, 404] on button "OK" at bounding box center [605, 405] width 78 height 39
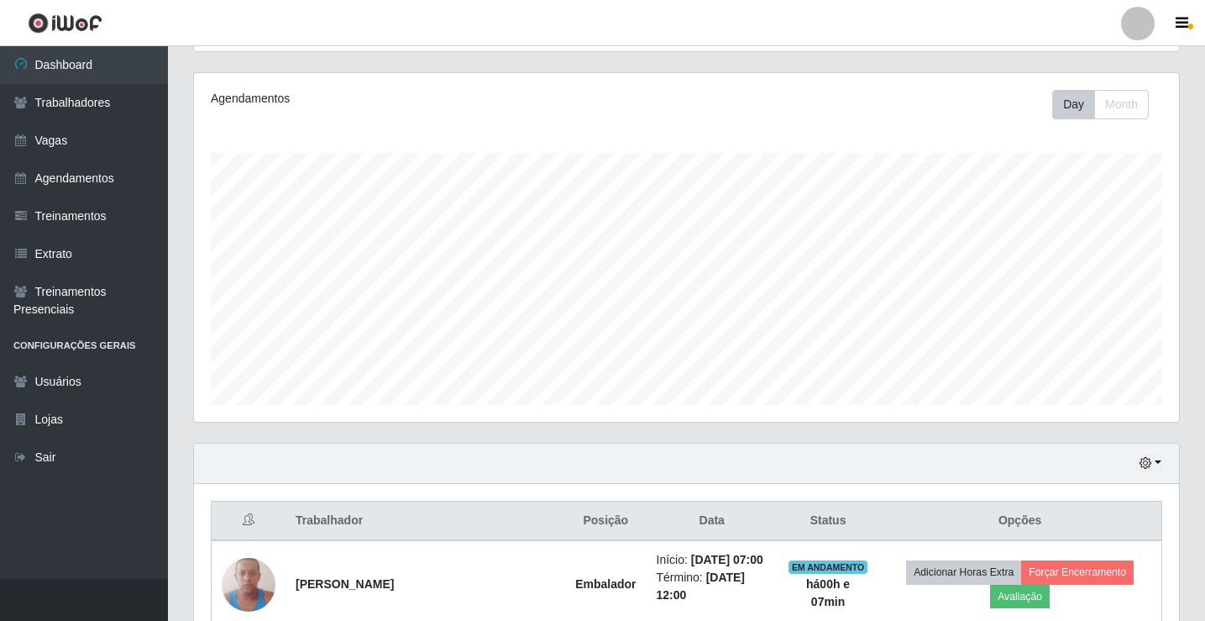
scroll to position [349, 985]
